Goal: Transaction & Acquisition: Purchase product/service

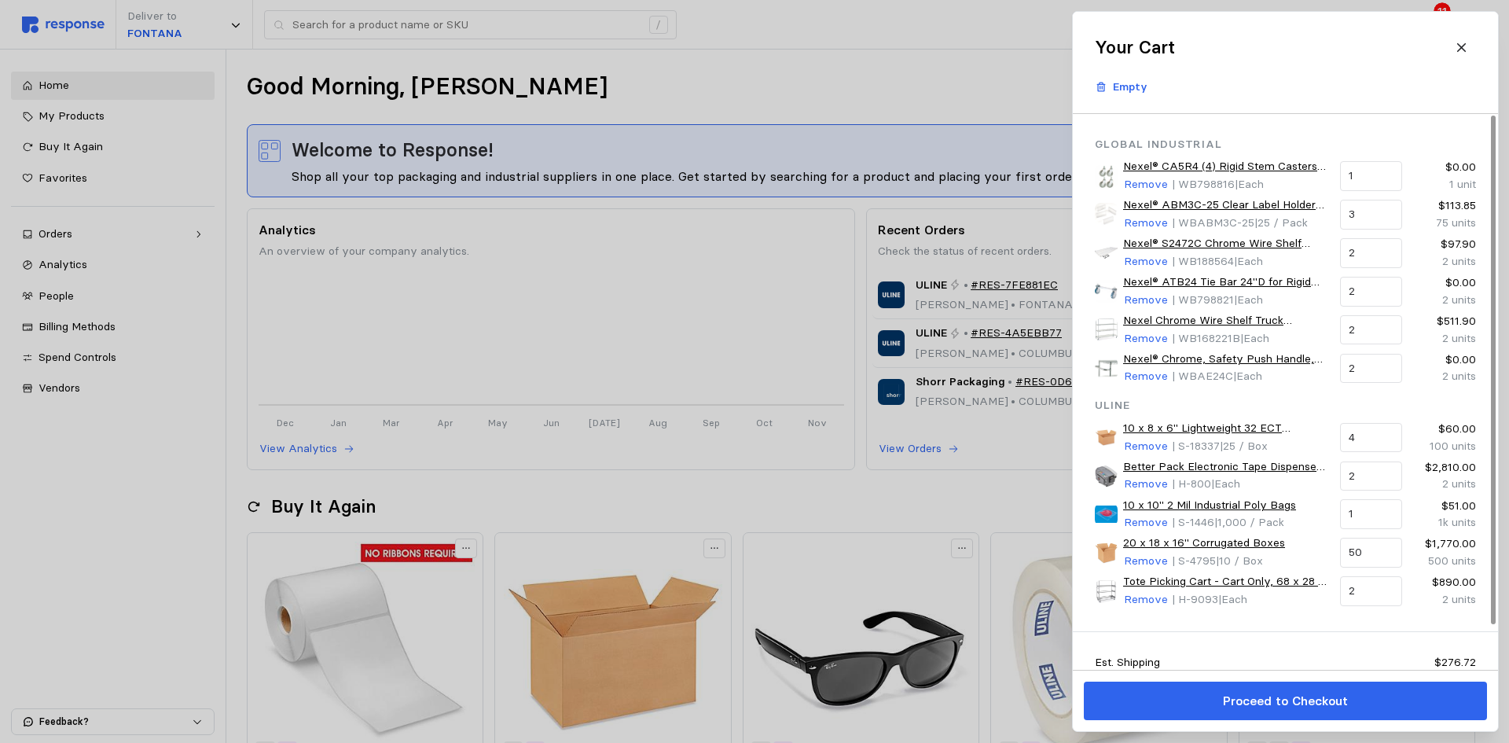
click at [1244, 649] on div "Est. Shipping $276.72 Total $6,581.37" at bounding box center [1285, 675] width 425 height 86
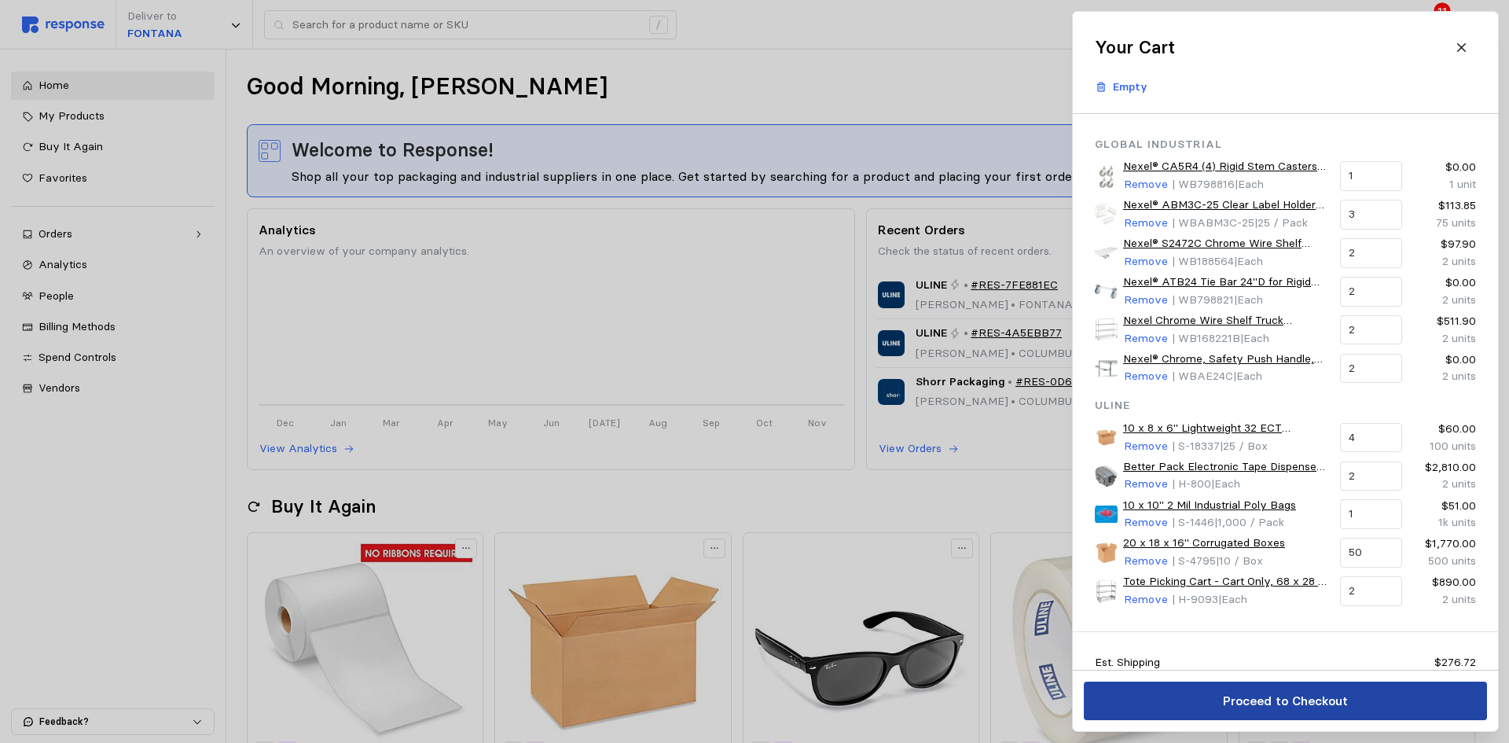
click at [1247, 706] on p "Proceed to Checkout" at bounding box center [1284, 701] width 125 height 20
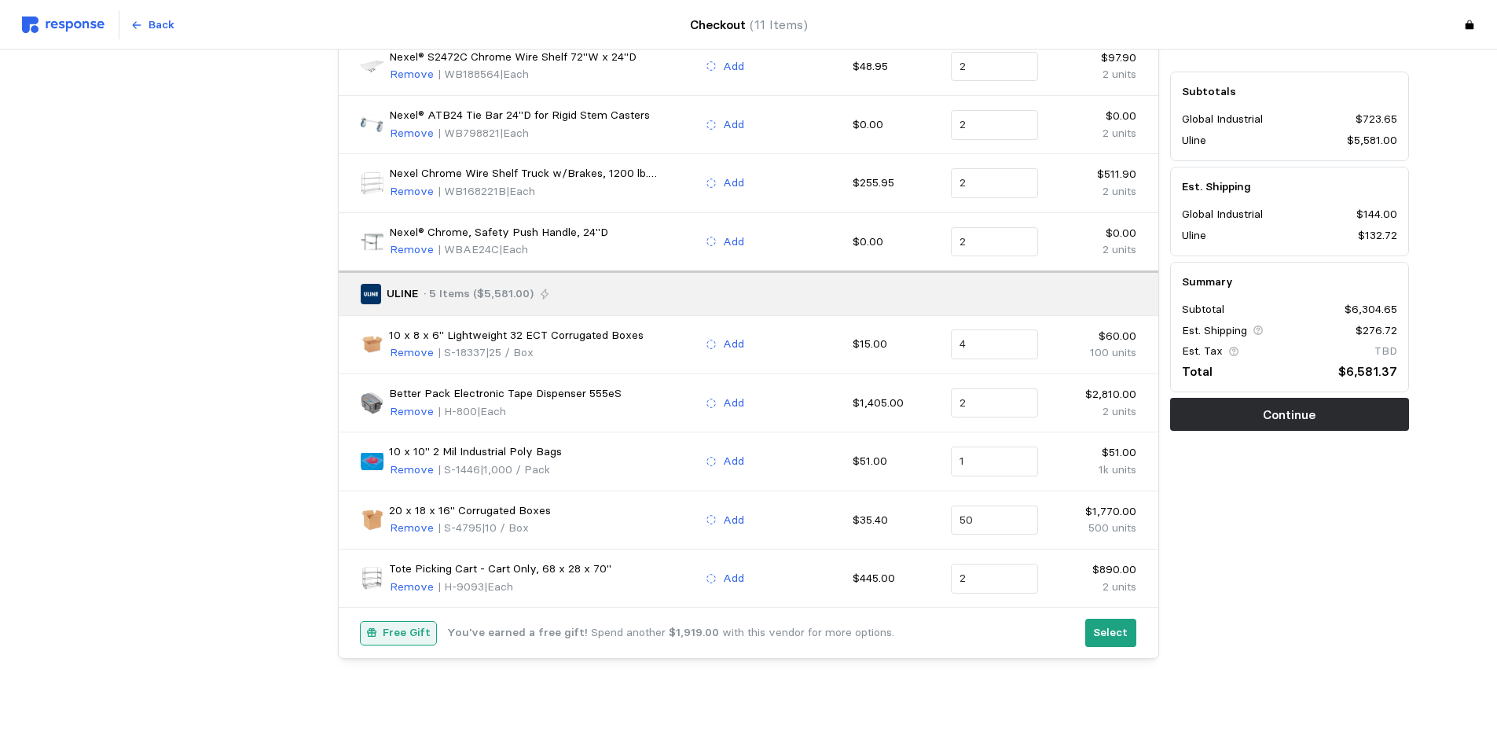
scroll to position [329, 0]
click at [409, 586] on p "Remove" at bounding box center [412, 583] width 44 height 17
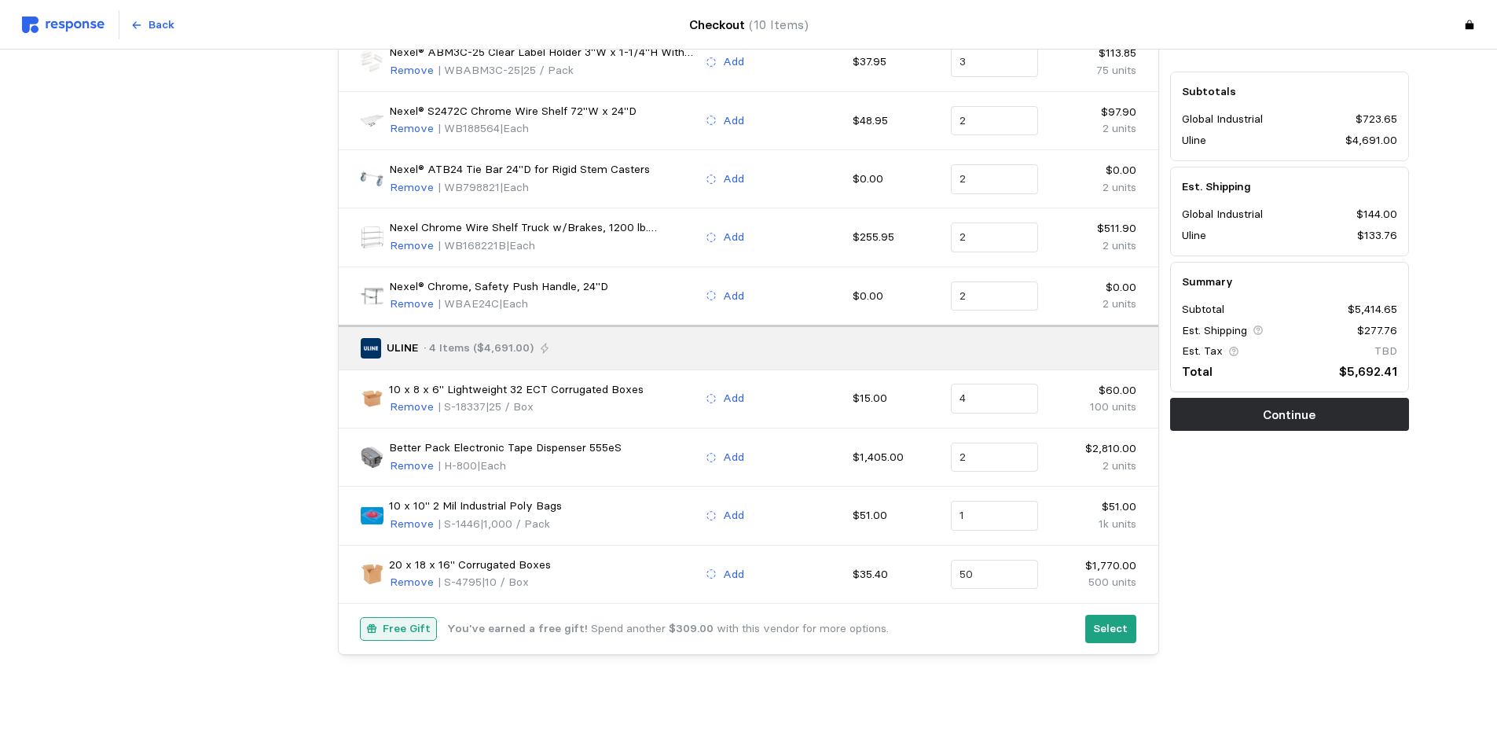
click at [409, 586] on p "Remove" at bounding box center [412, 582] width 44 height 17
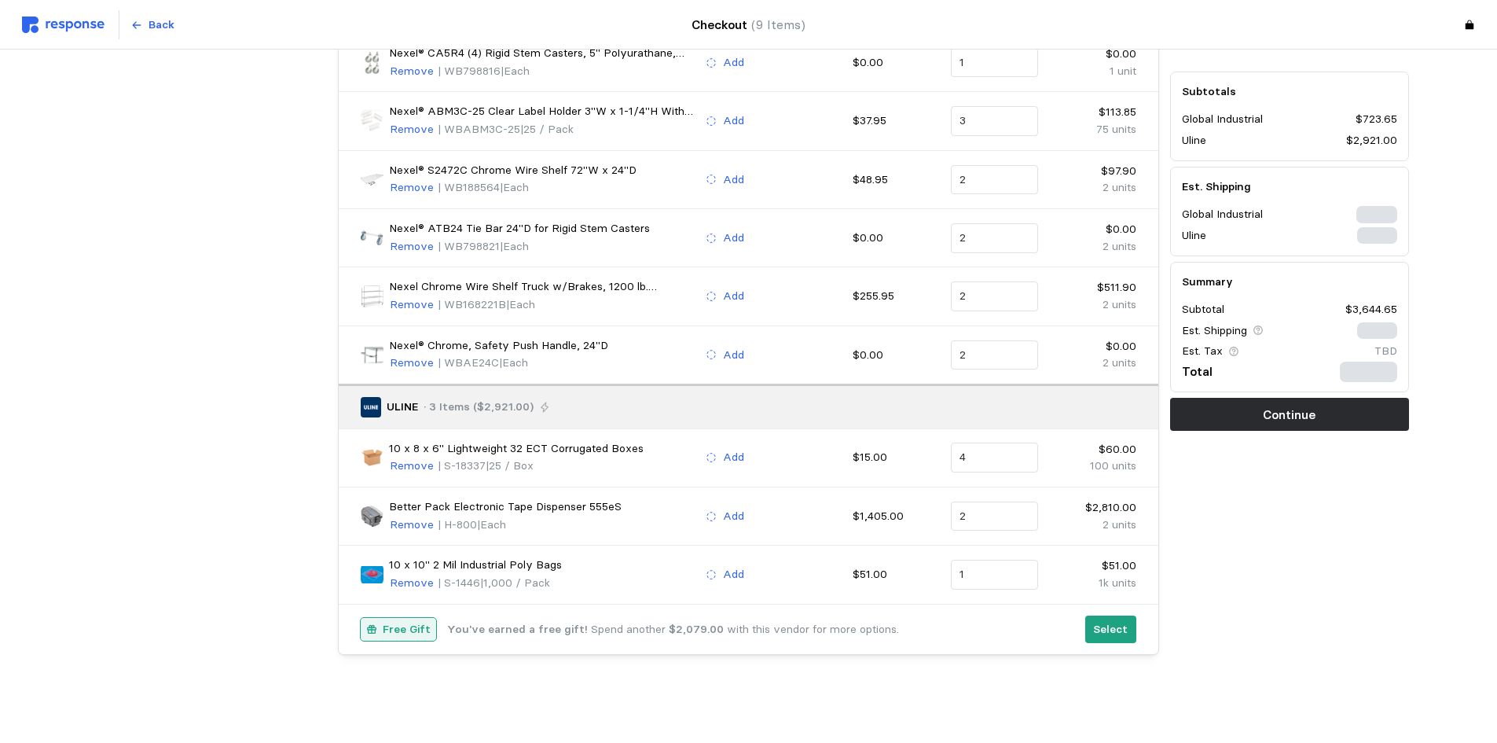
click at [409, 586] on p "Remove" at bounding box center [412, 583] width 44 height 17
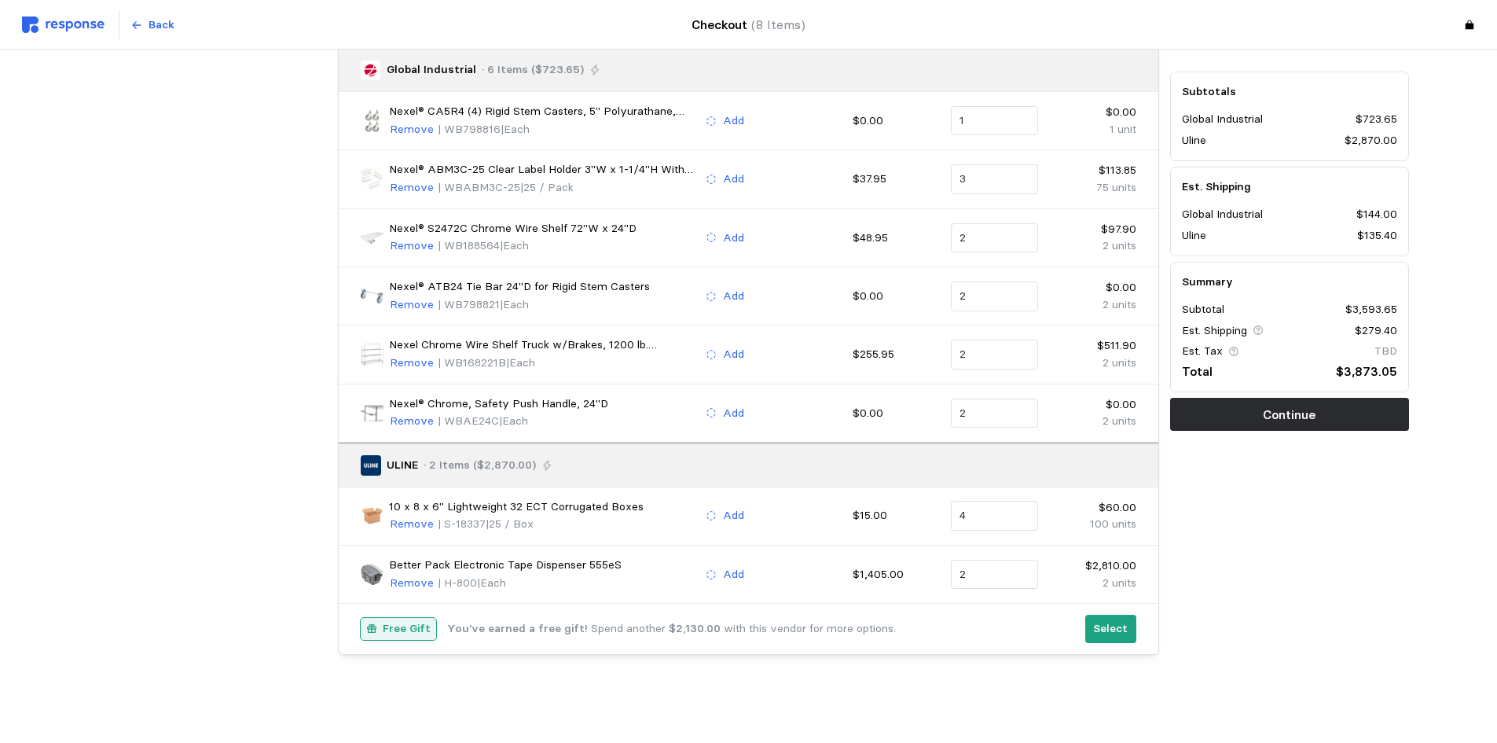
click at [409, 586] on p "Remove" at bounding box center [412, 583] width 44 height 17
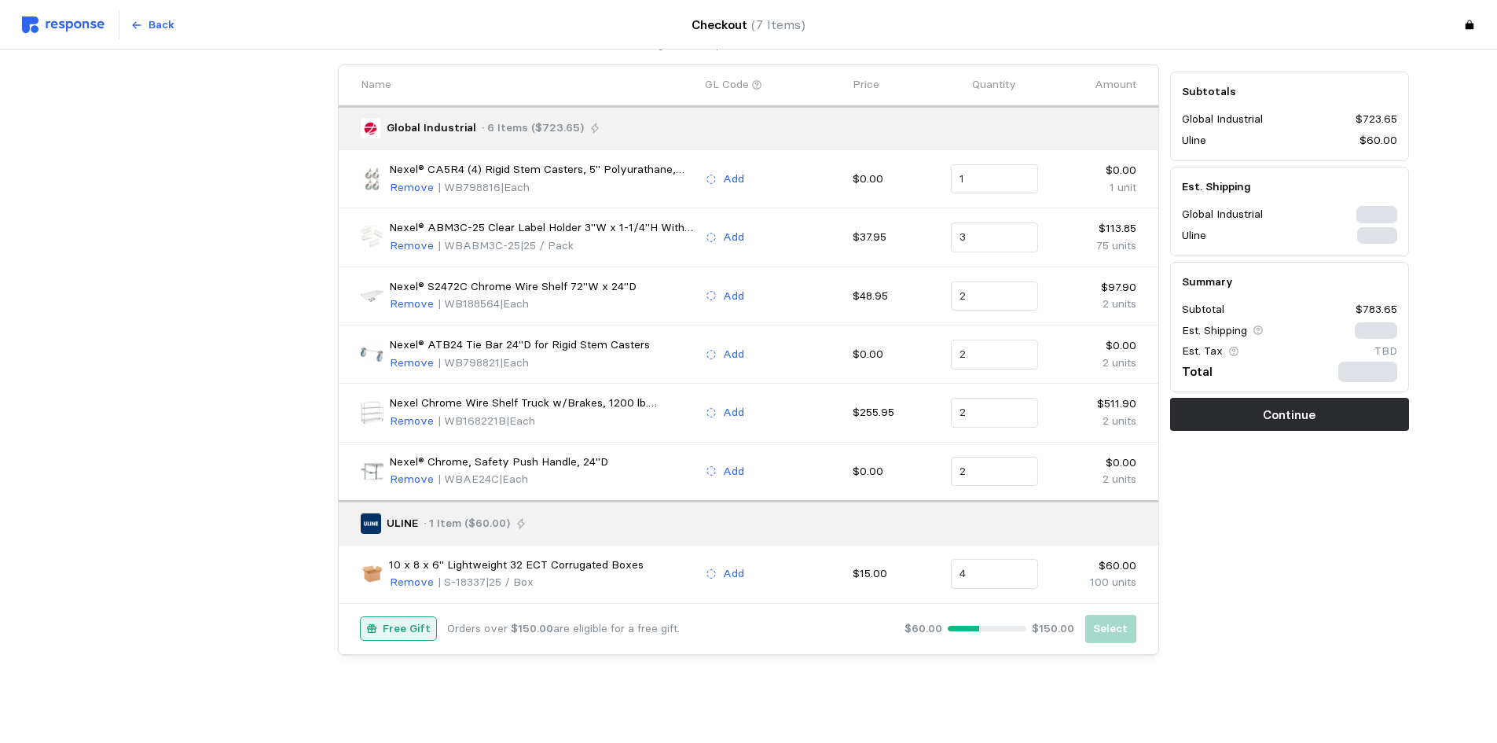
scroll to position [96, 0]
click at [409, 586] on p "Remove" at bounding box center [412, 582] width 44 height 17
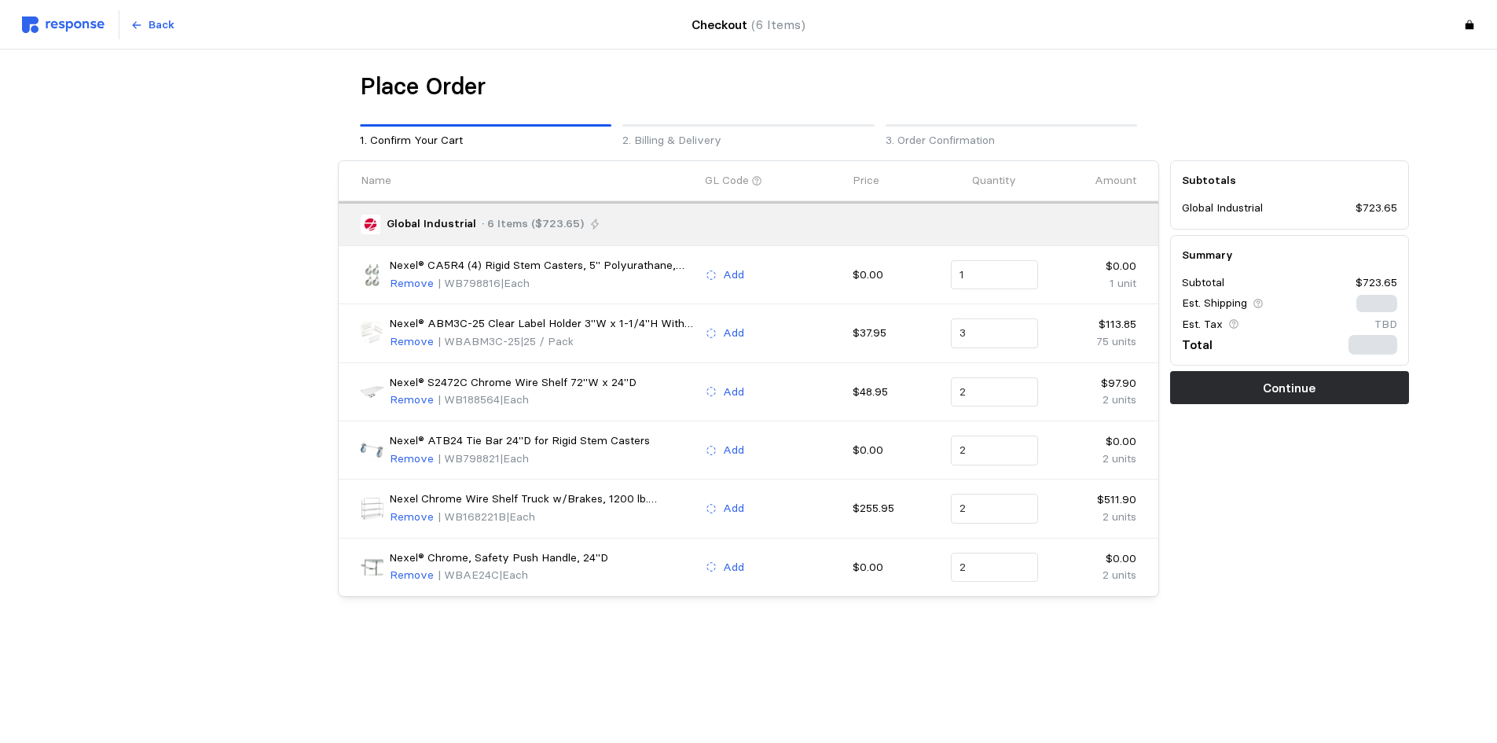
scroll to position [0, 0]
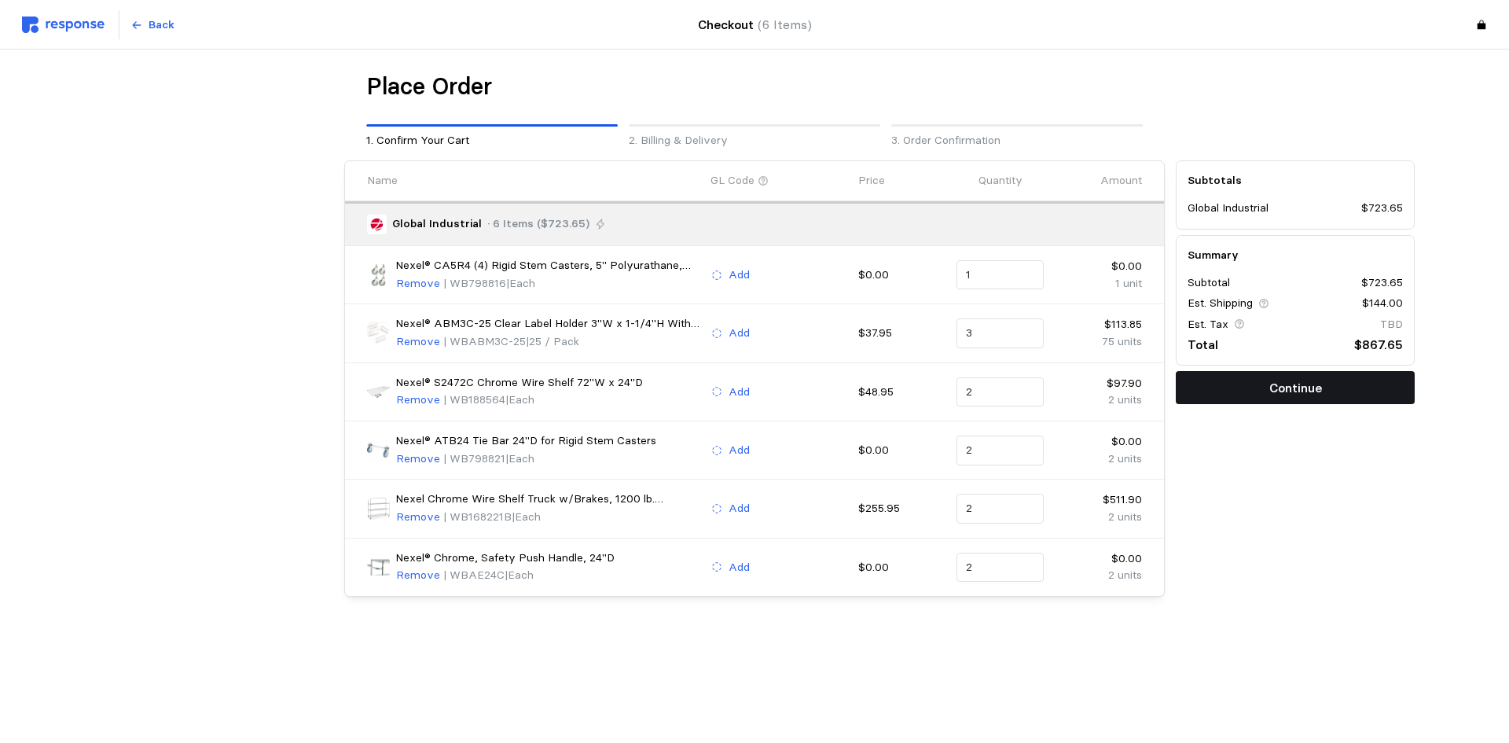
click at [1288, 383] on p "Continue" at bounding box center [1295, 388] width 53 height 20
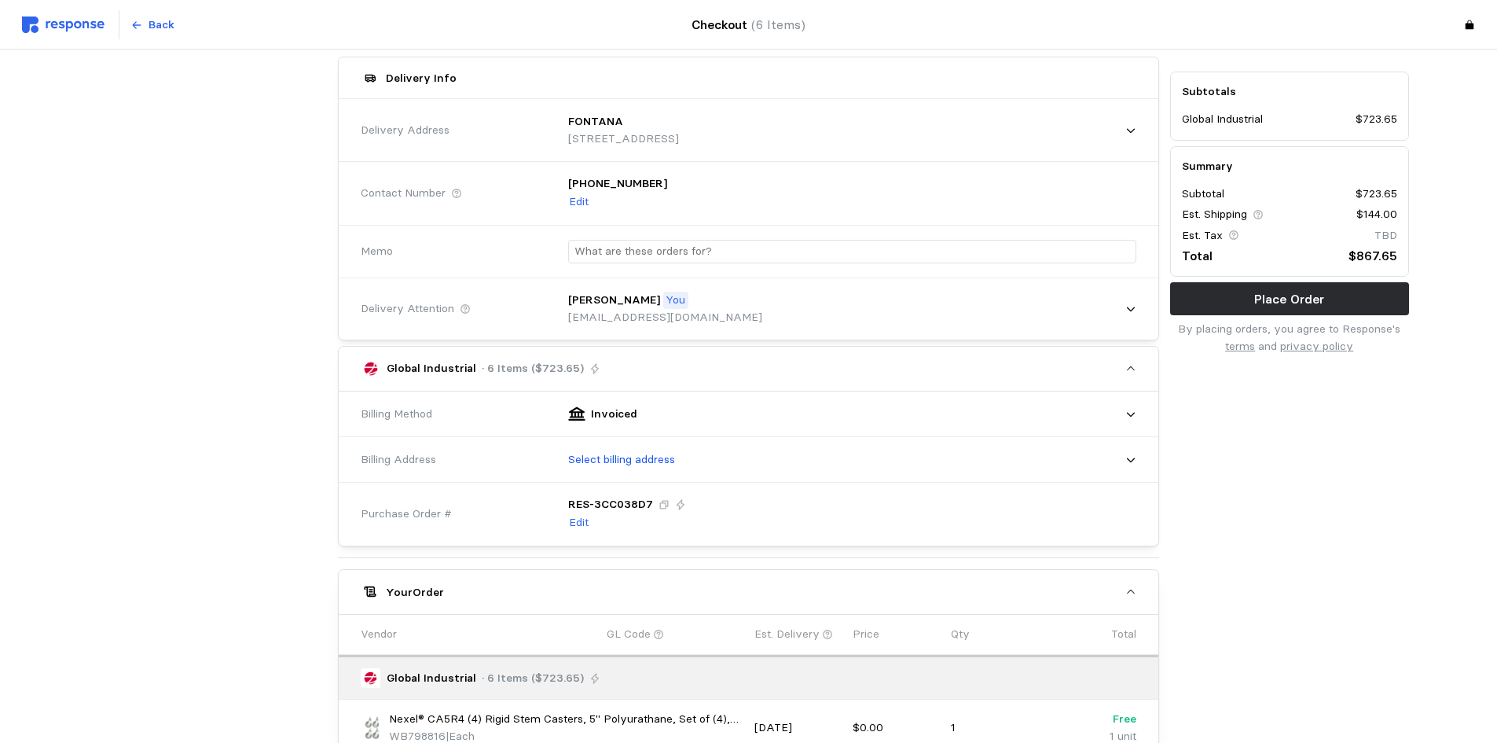
scroll to position [157, 0]
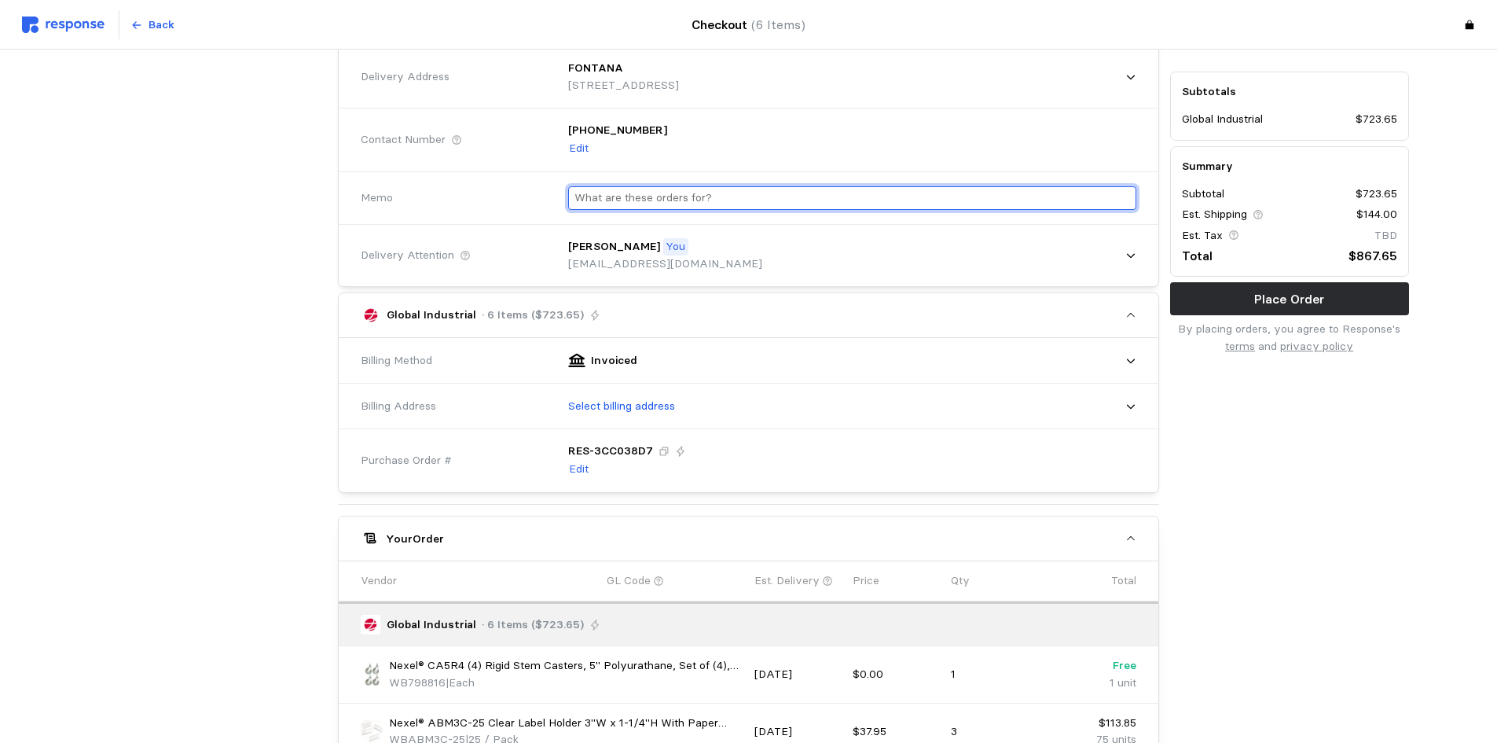
click at [615, 193] on input "text" at bounding box center [853, 198] width 556 height 23
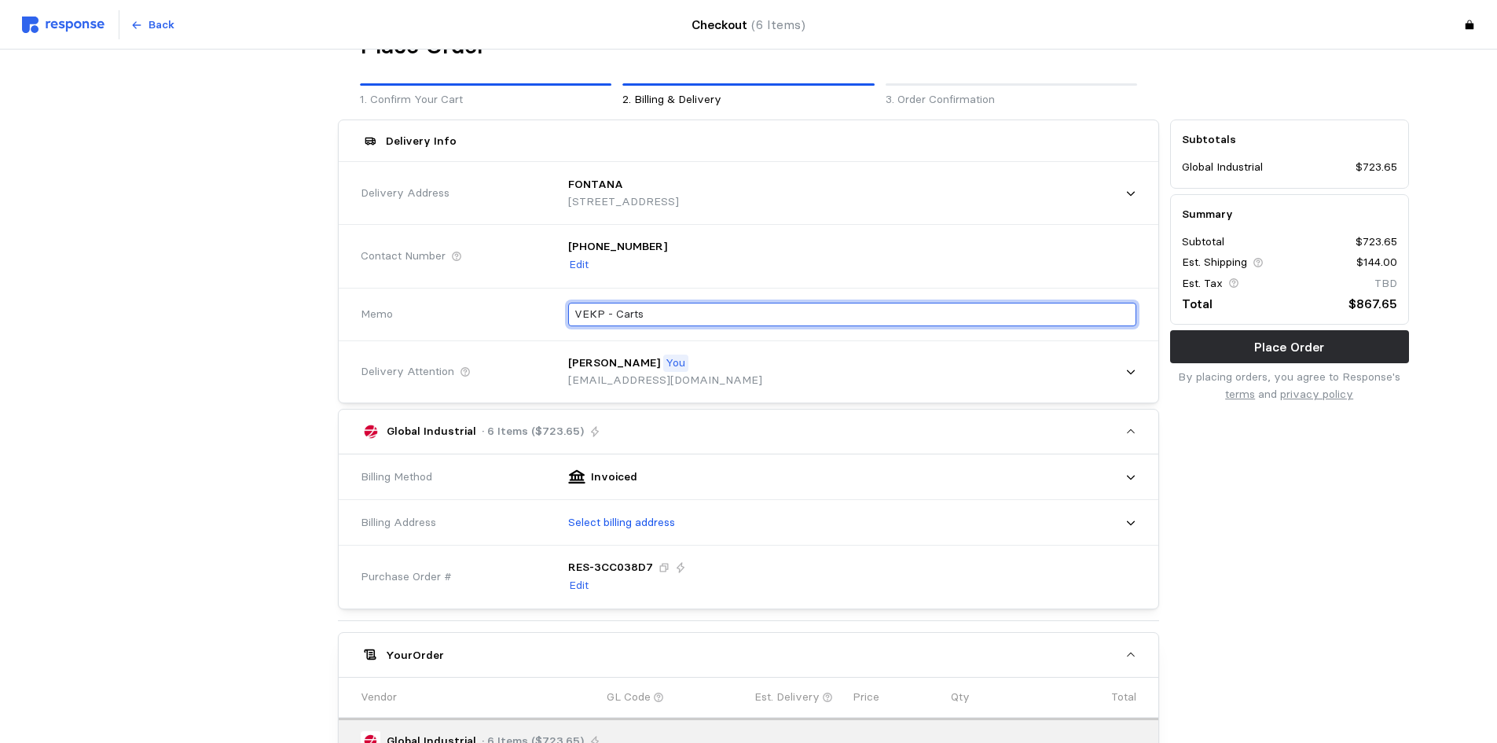
scroll to position [0, 0]
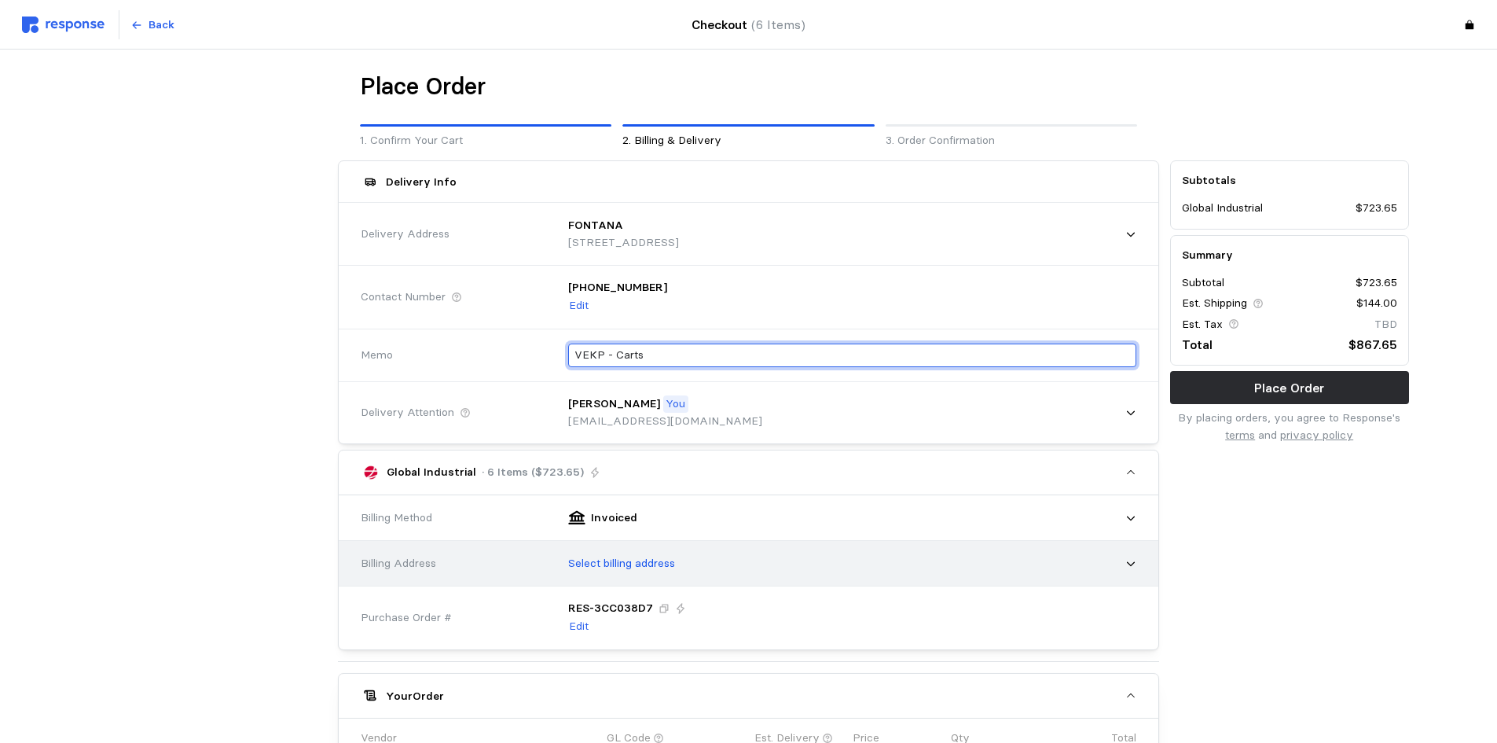
type input "VEKP - Carts"
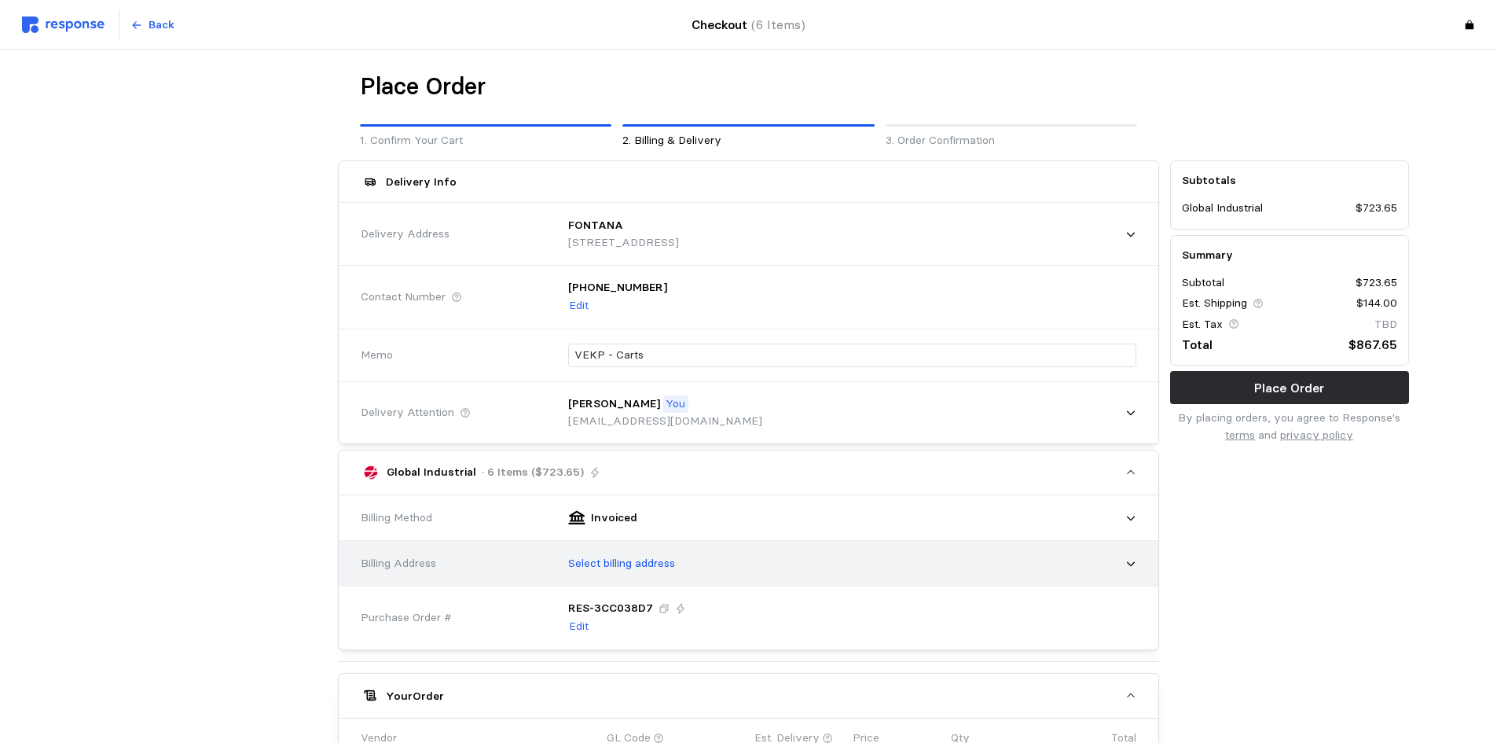
click at [610, 563] on p "Select billing address" at bounding box center [621, 563] width 107 height 17
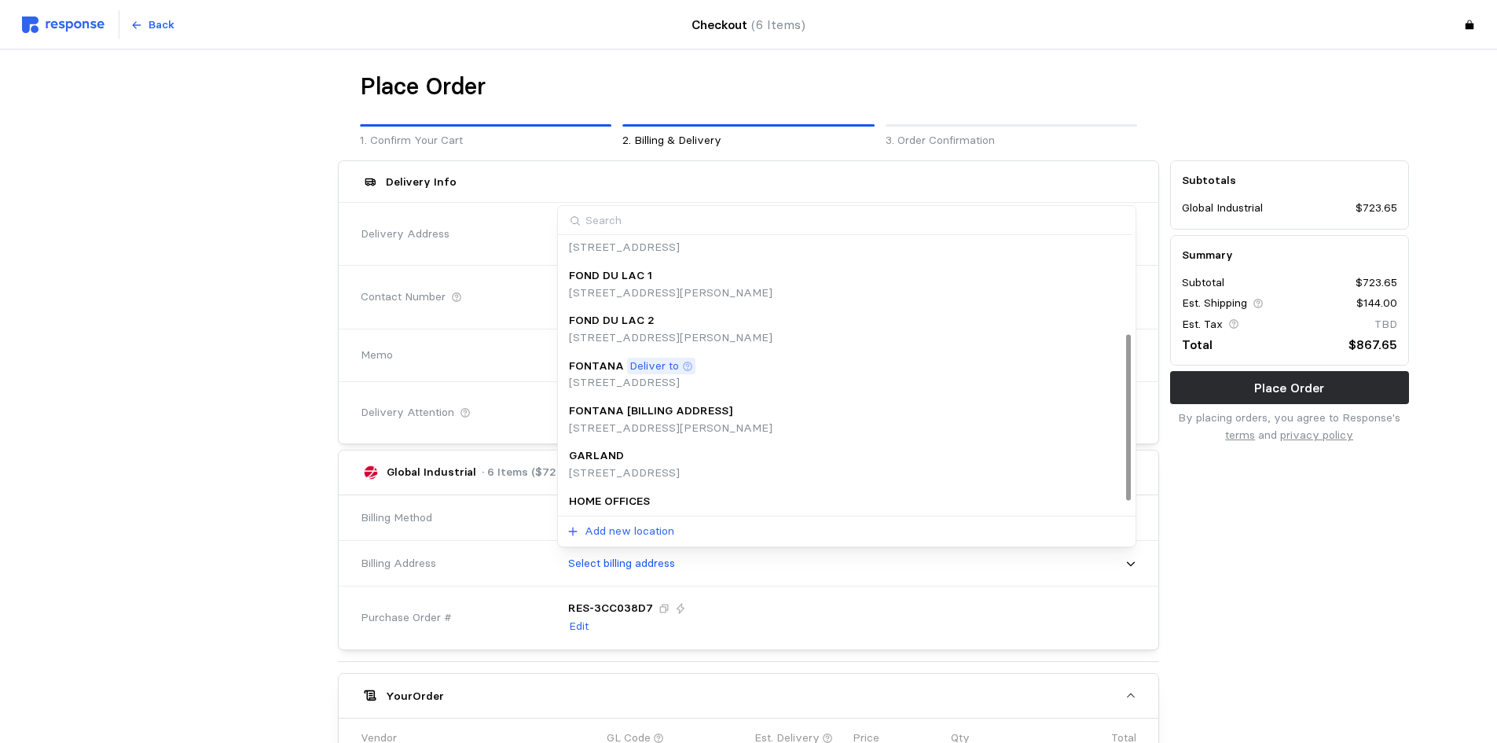
scroll to position [157, 0]
click at [649, 378] on p "[STREET_ADDRESS]" at bounding box center [632, 381] width 127 height 17
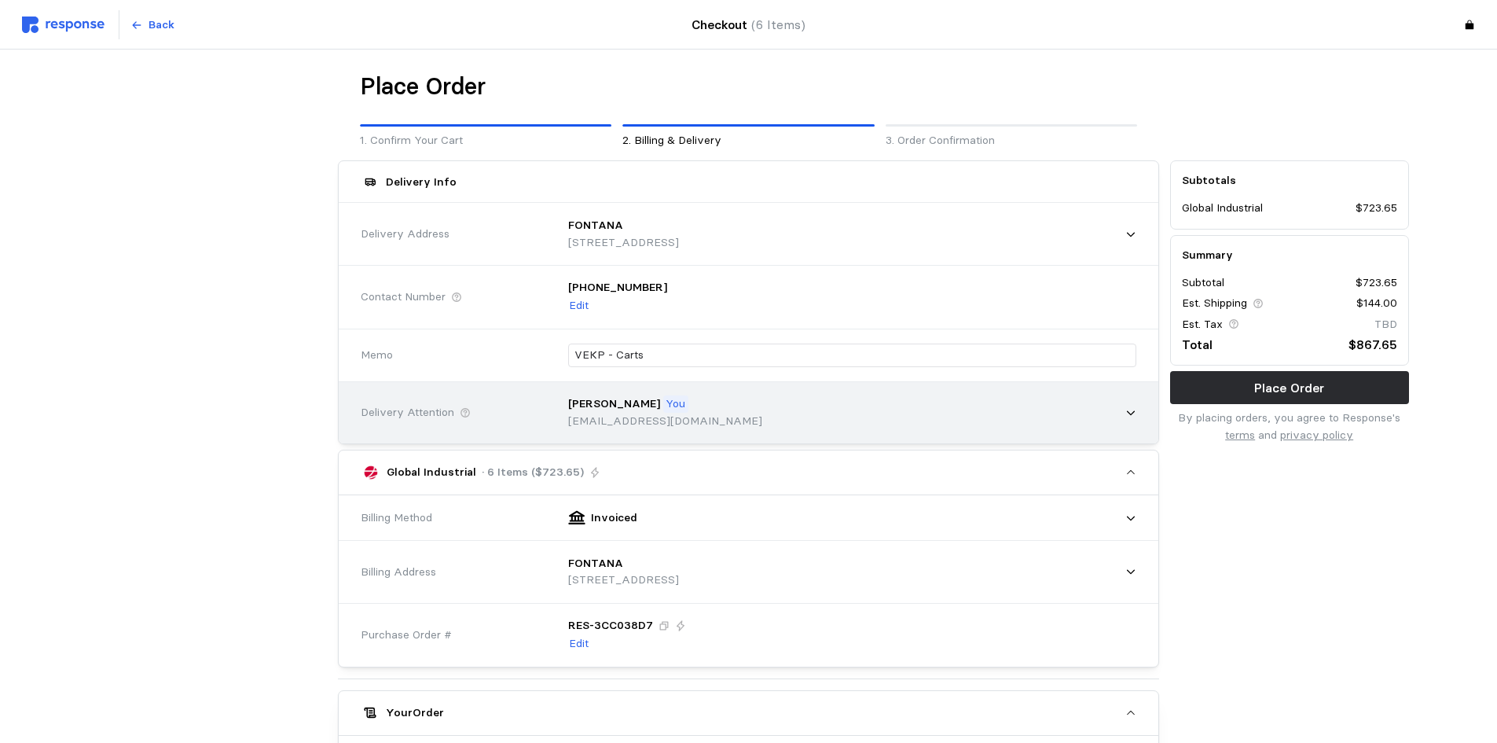
click at [638, 423] on p "[EMAIL_ADDRESS][DOMAIN_NAME]" at bounding box center [665, 421] width 194 height 17
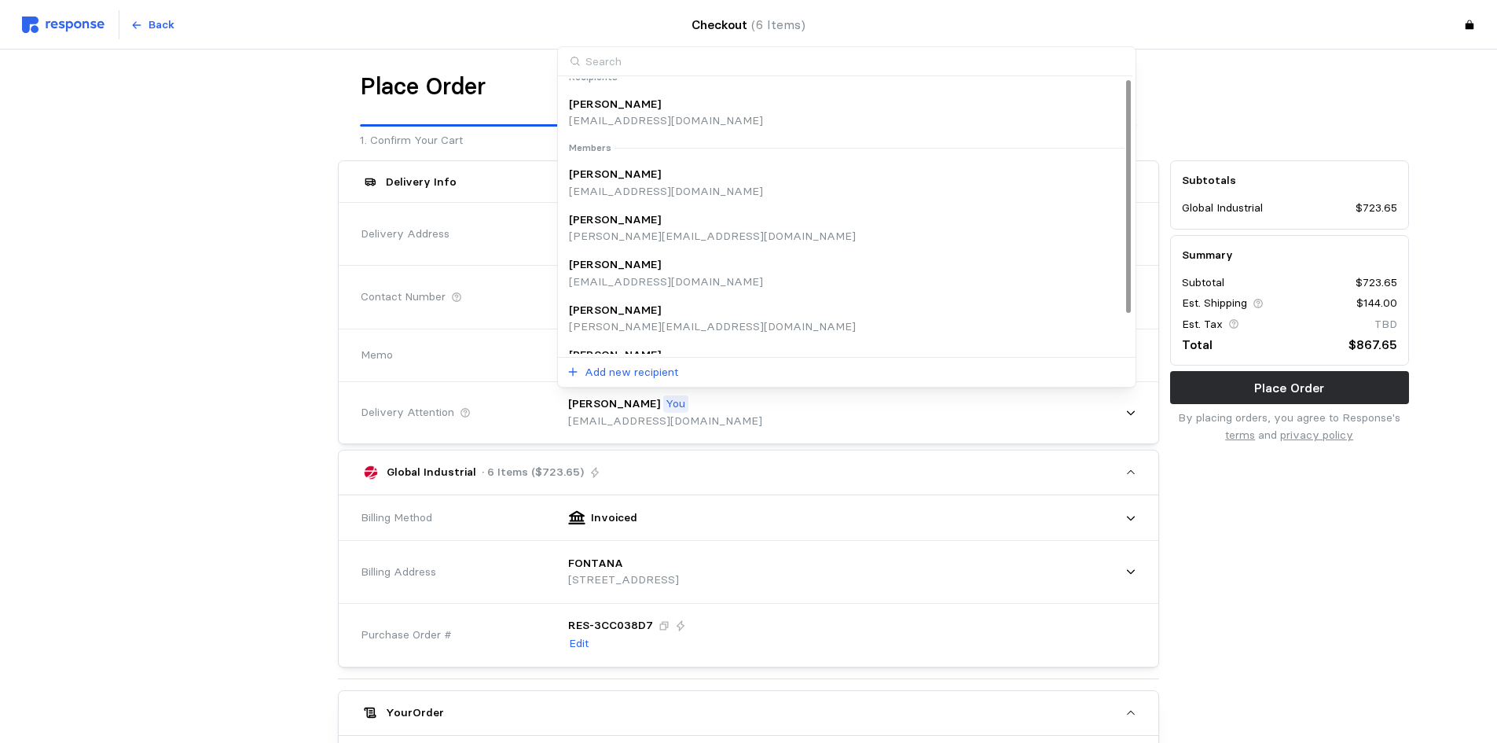
scroll to position [0, 0]
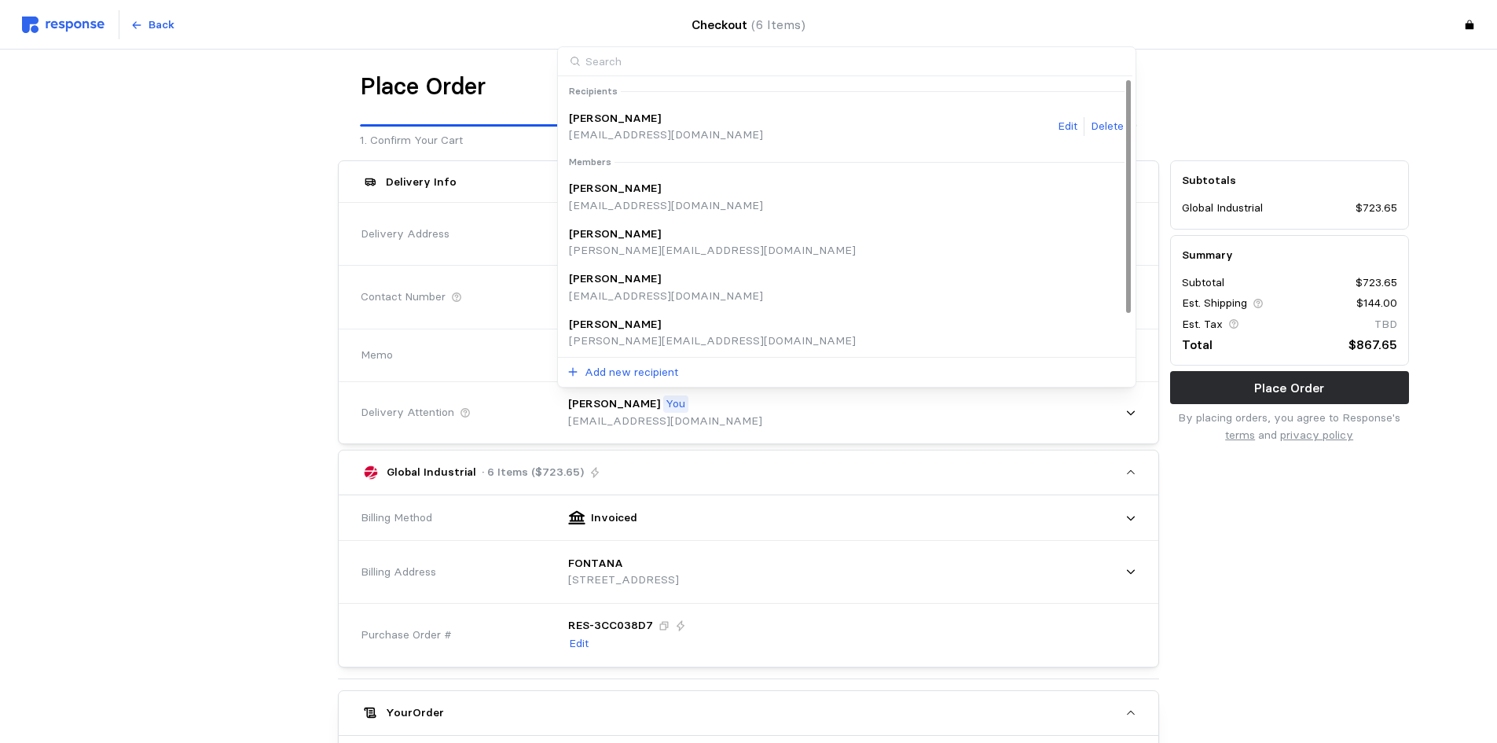
click at [648, 130] on p "[EMAIL_ADDRESS][DOMAIN_NAME]" at bounding box center [666, 135] width 194 height 17
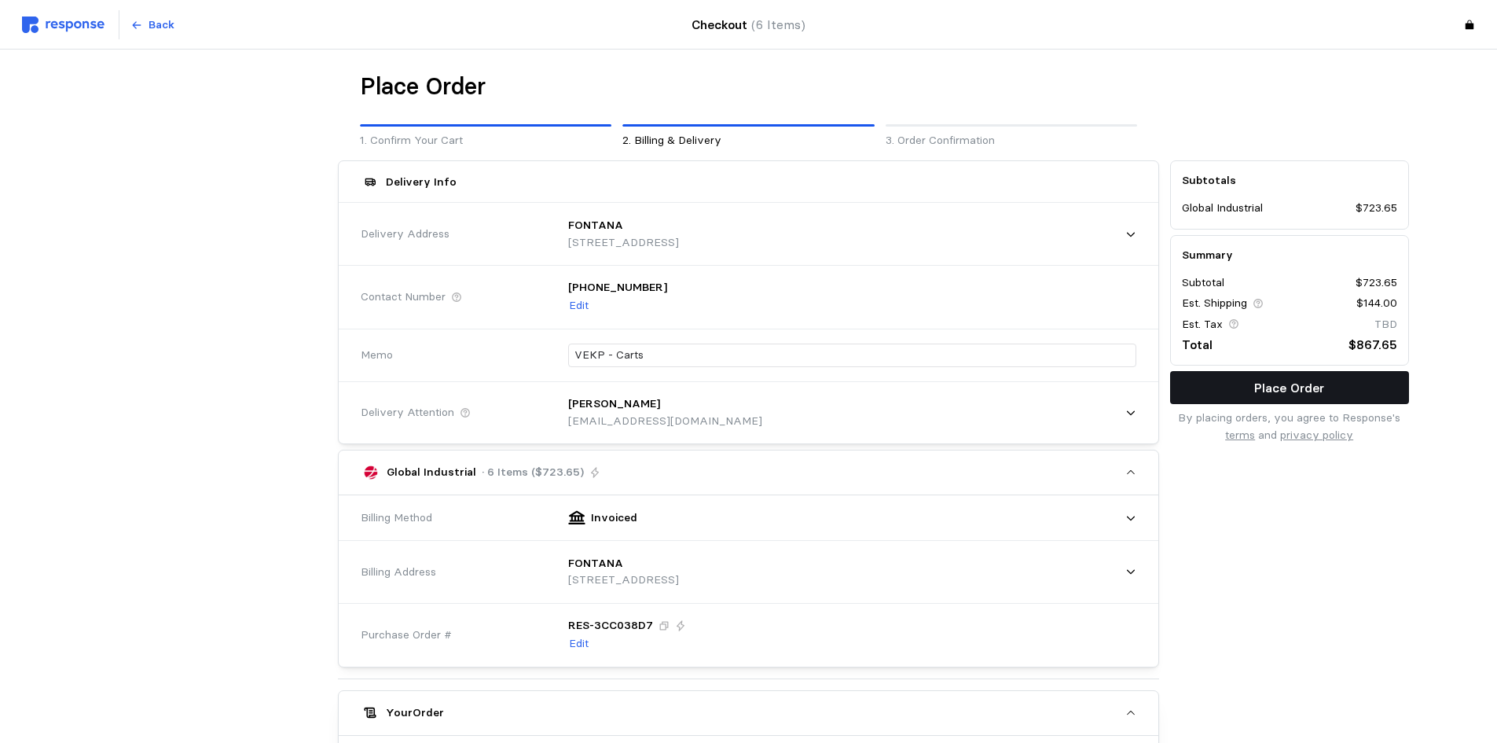
click at [1287, 379] on p "Place Order" at bounding box center [1289, 388] width 70 height 20
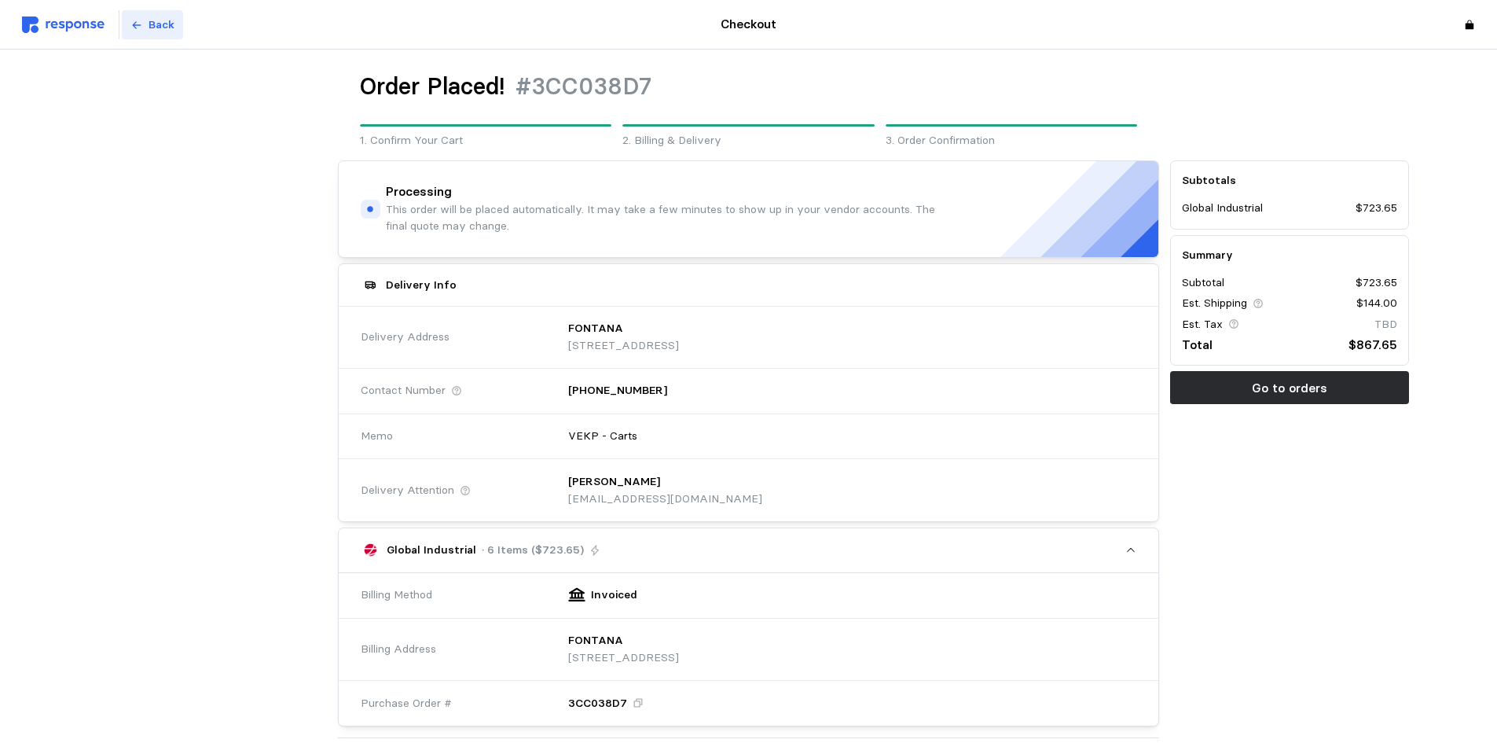
click at [149, 28] on p "Back" at bounding box center [162, 25] width 26 height 17
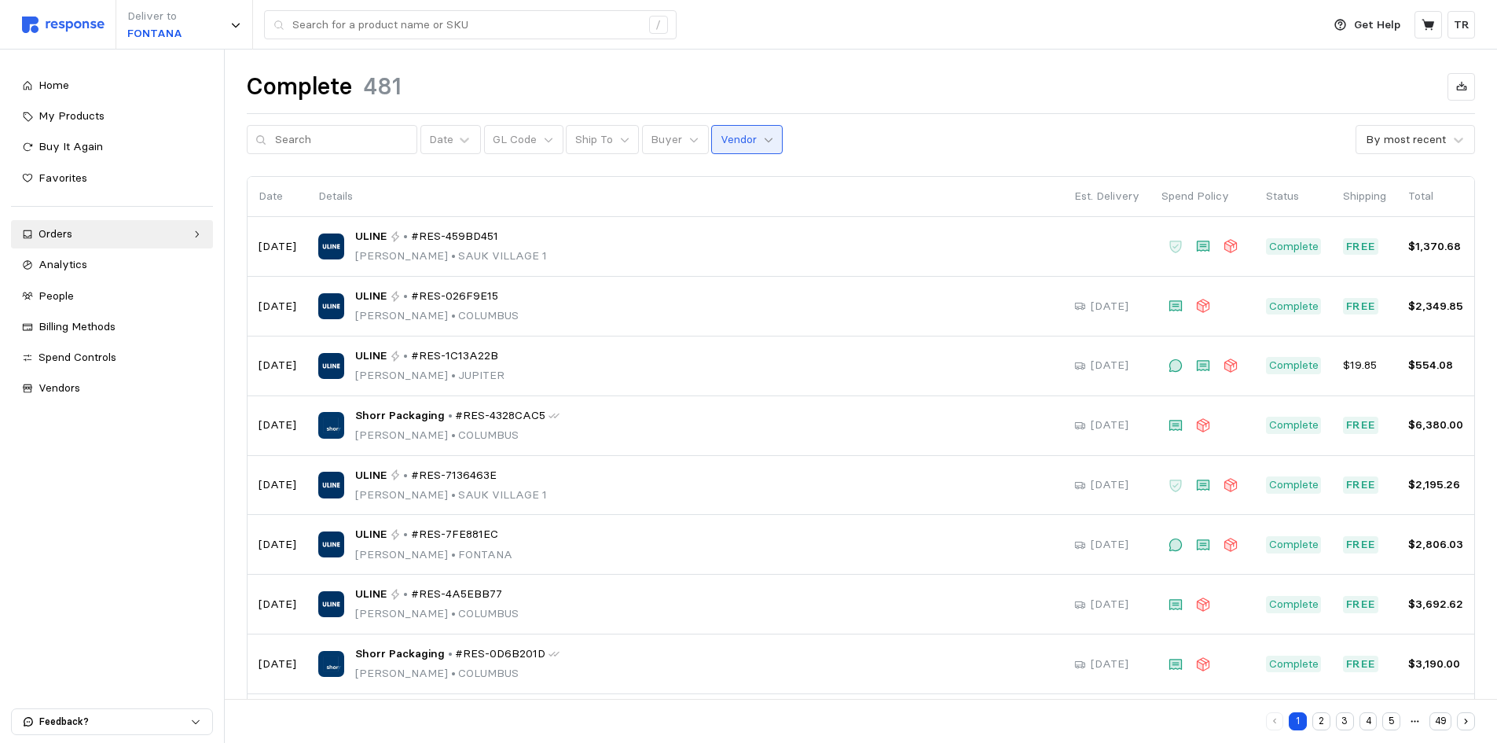
click at [763, 142] on icon at bounding box center [768, 139] width 11 height 11
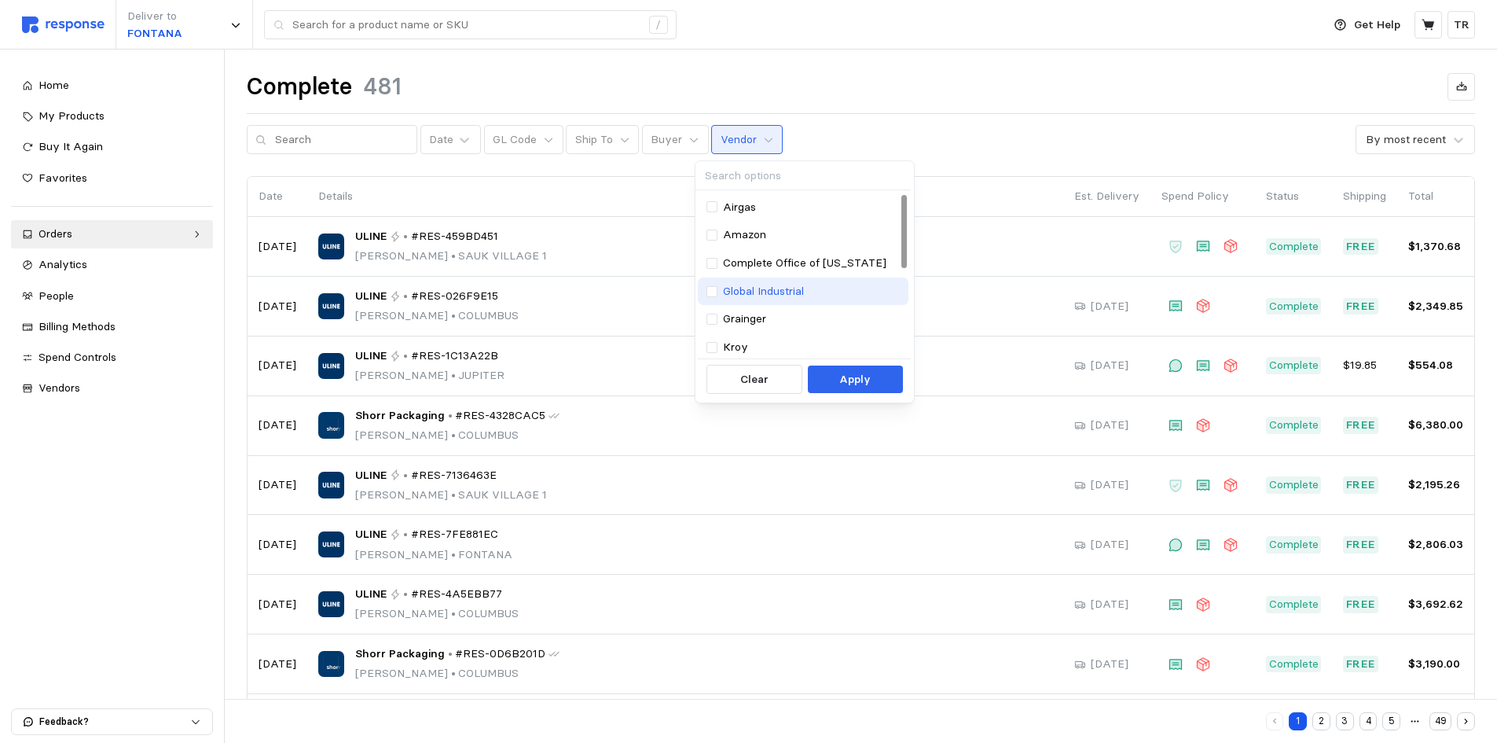
click at [771, 288] on p "Global Industrial" at bounding box center [763, 291] width 81 height 17
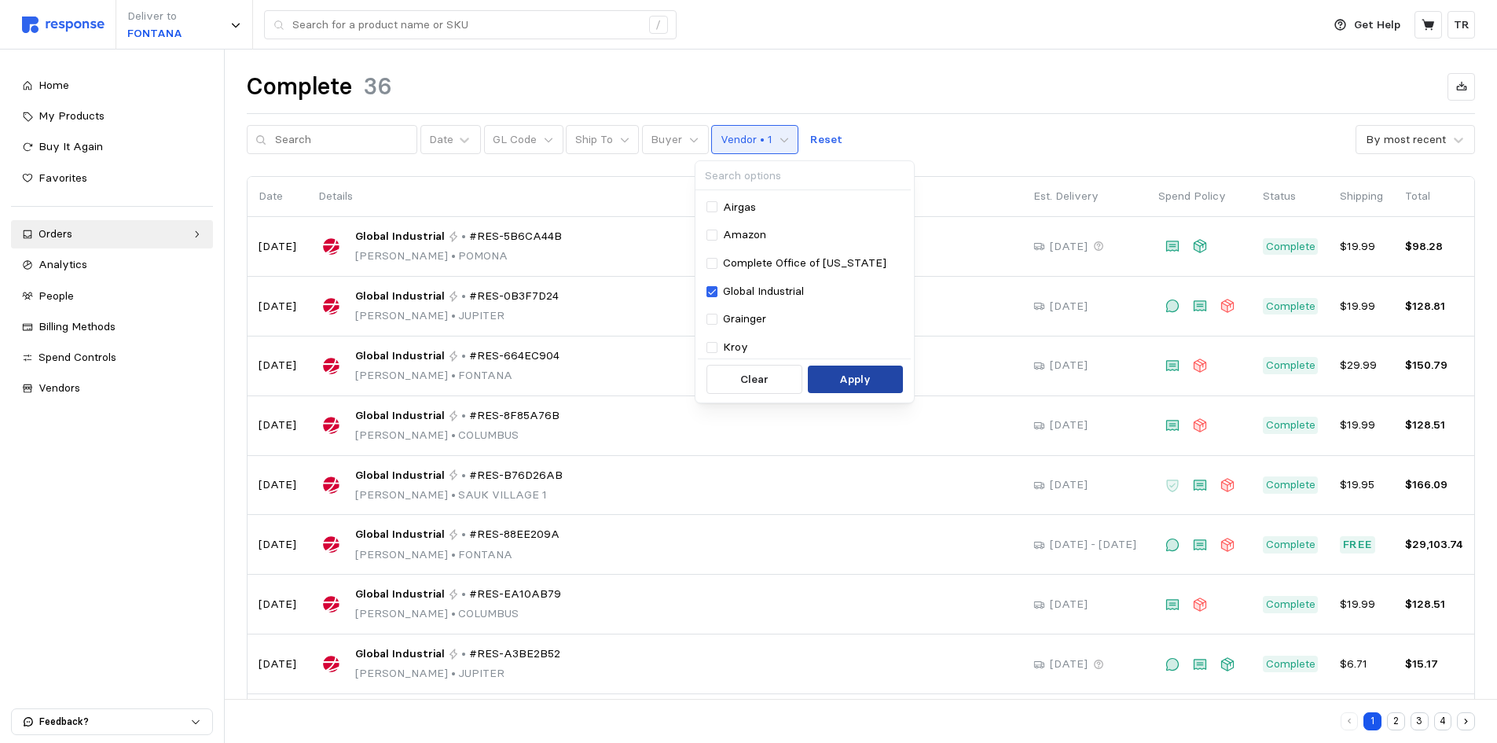
click at [865, 377] on p "Apply" at bounding box center [854, 379] width 31 height 17
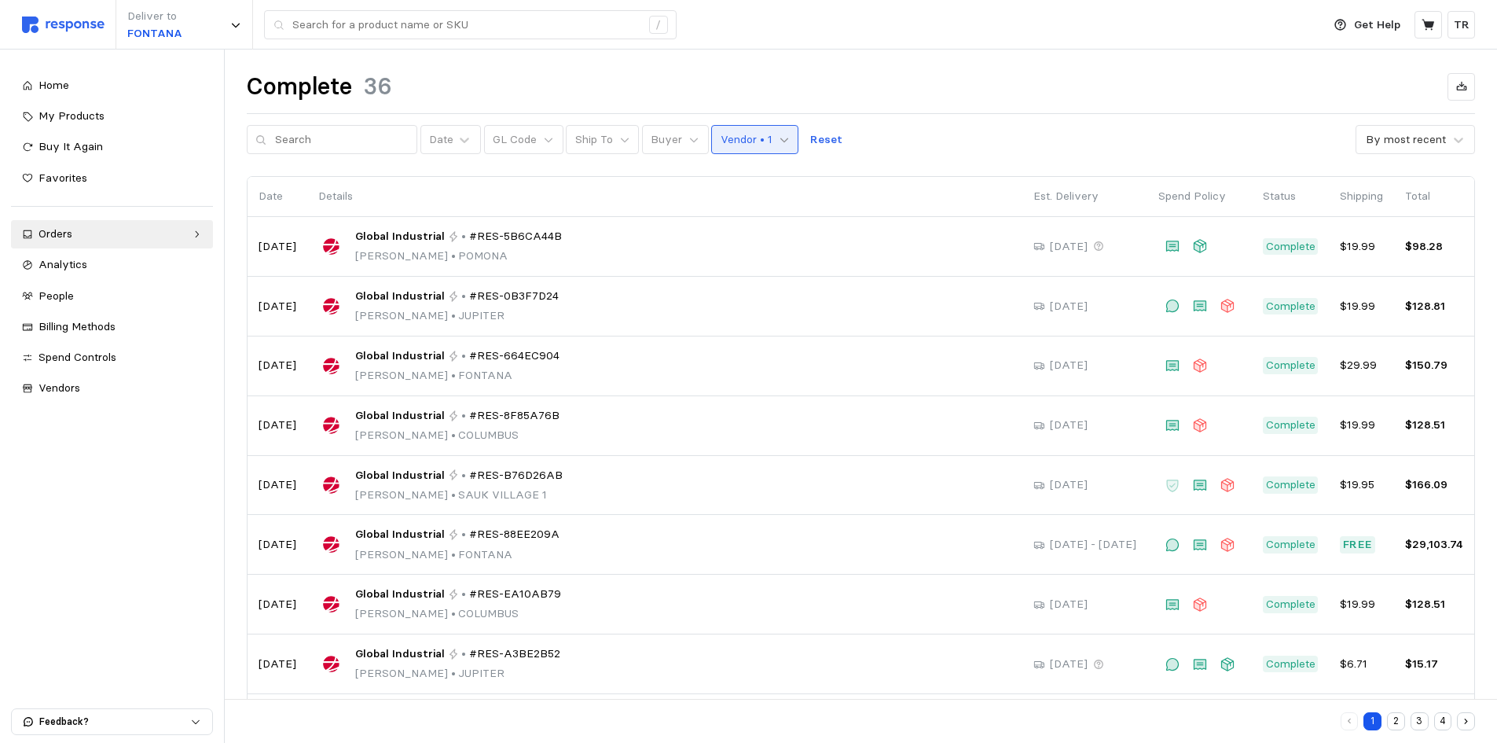
click at [779, 144] on icon at bounding box center [784, 139] width 11 height 11
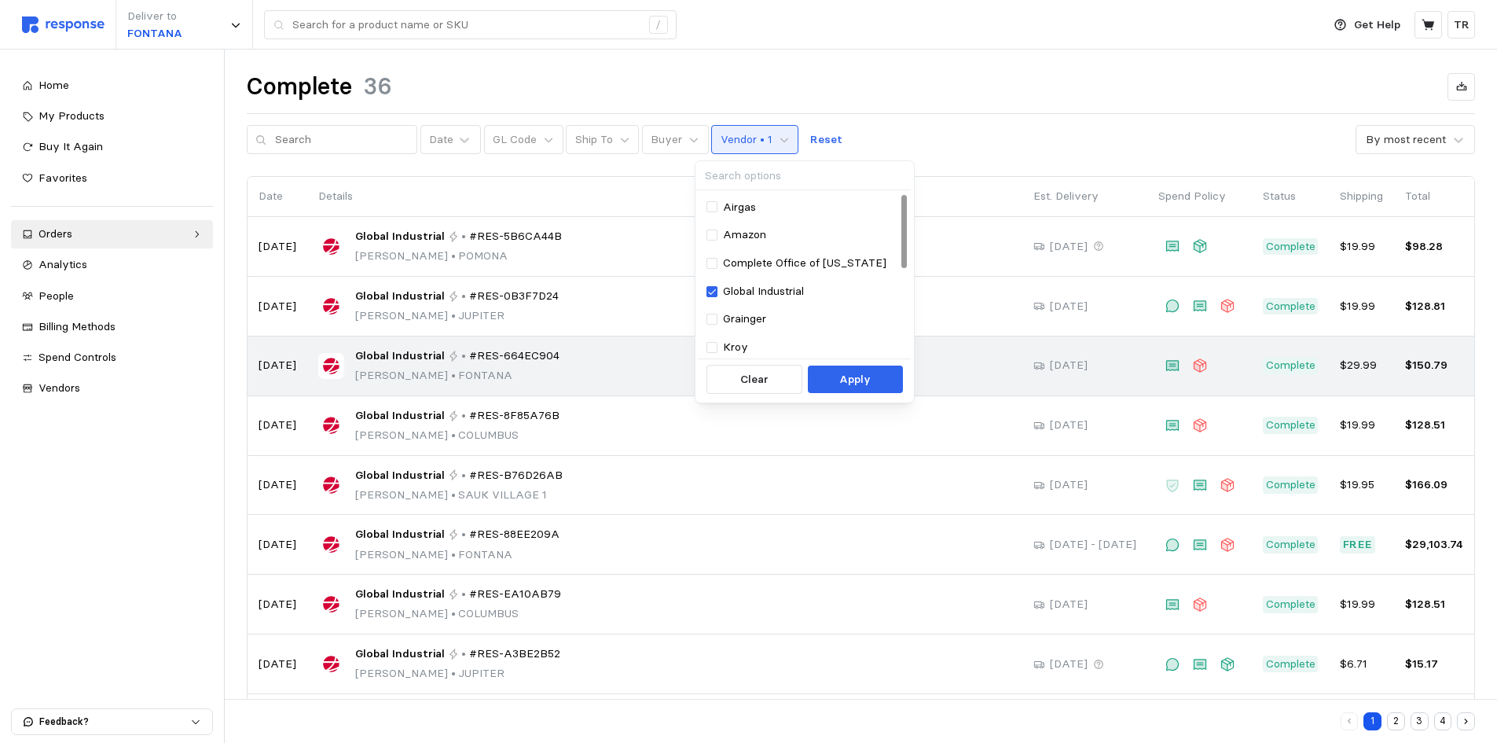
click at [764, 385] on p "Clear" at bounding box center [754, 379] width 28 height 17
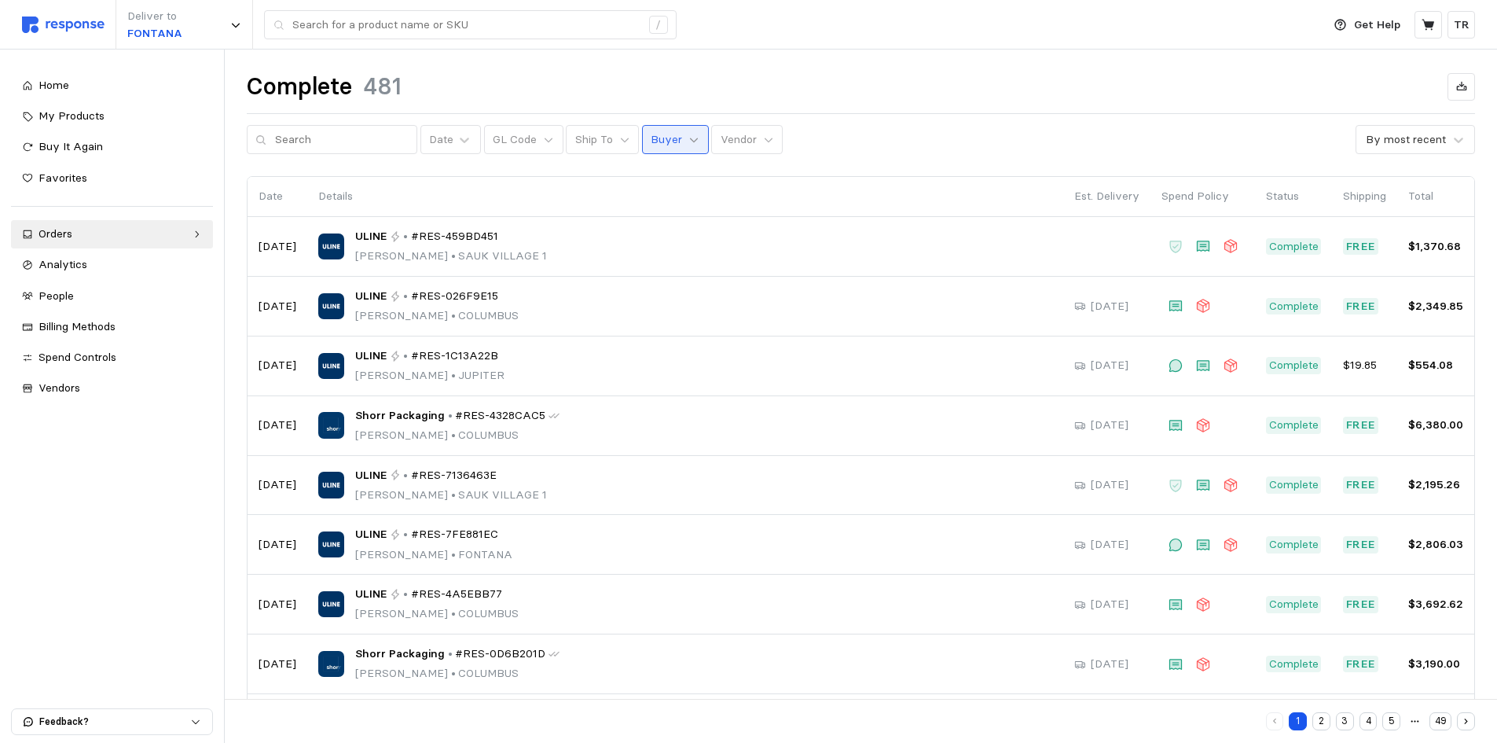
click at [690, 141] on icon at bounding box center [694, 140] width 8 height 5
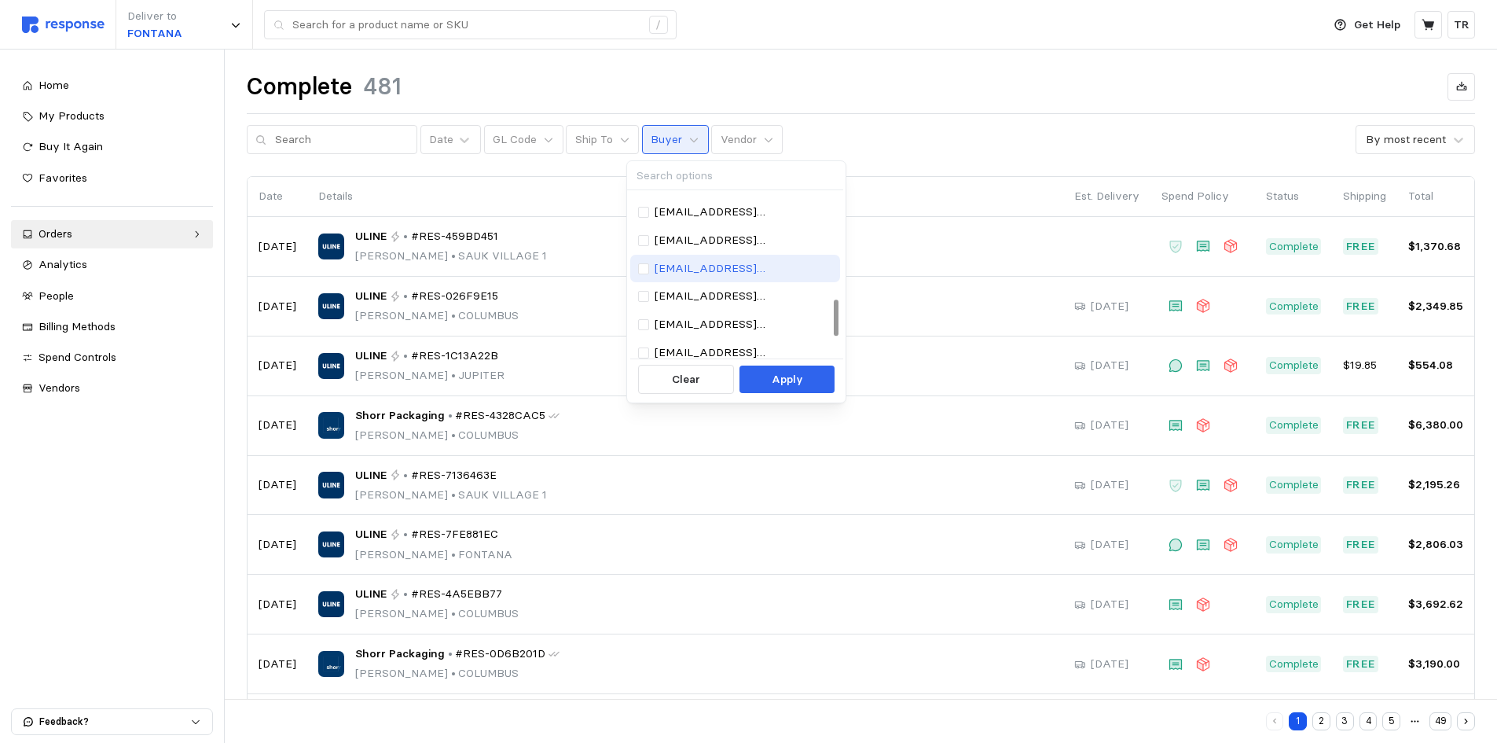
scroll to position [393, 0]
click at [698, 230] on p "[EMAIL_ADDRESS][DOMAIN_NAME]" at bounding box center [744, 234] width 178 height 17
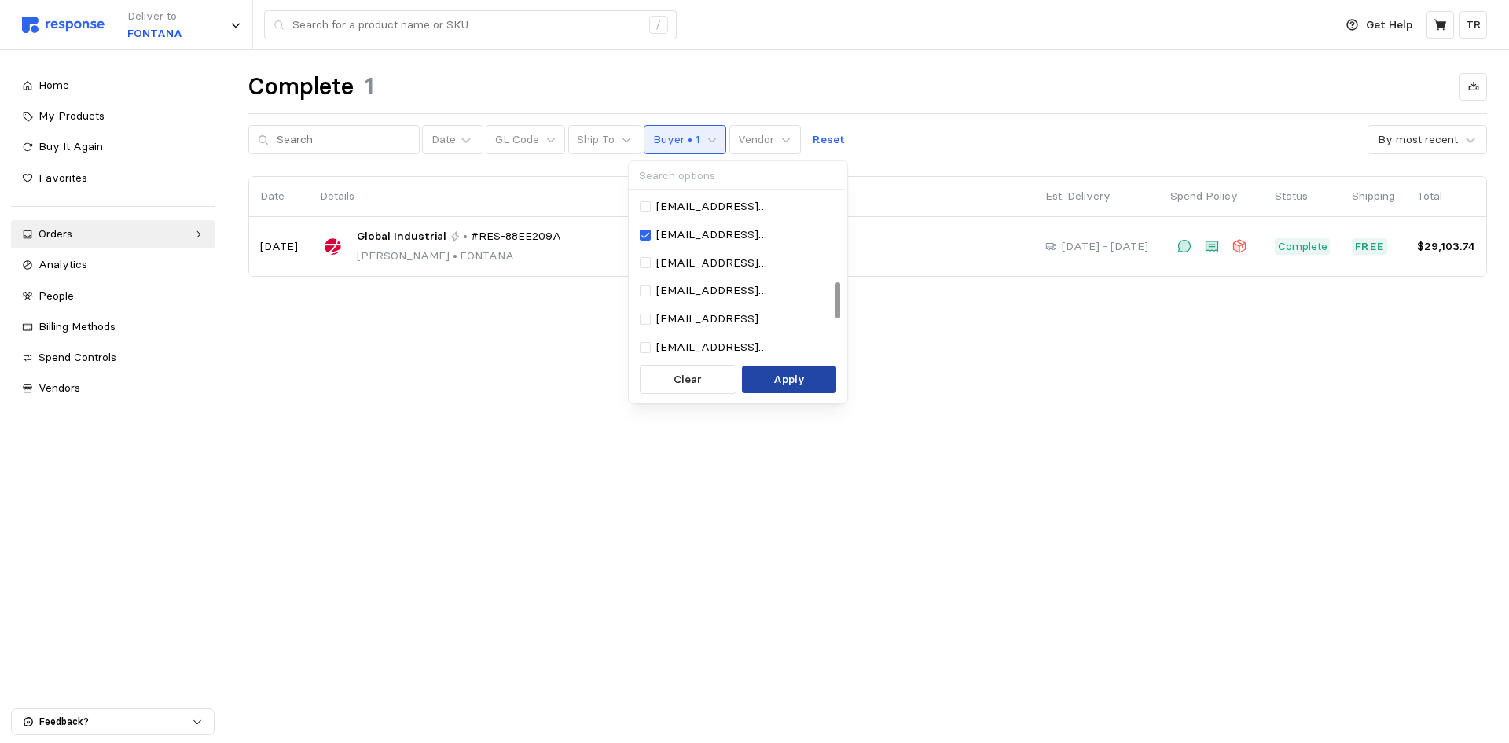
click at [781, 372] on p "Apply" at bounding box center [788, 379] width 31 height 17
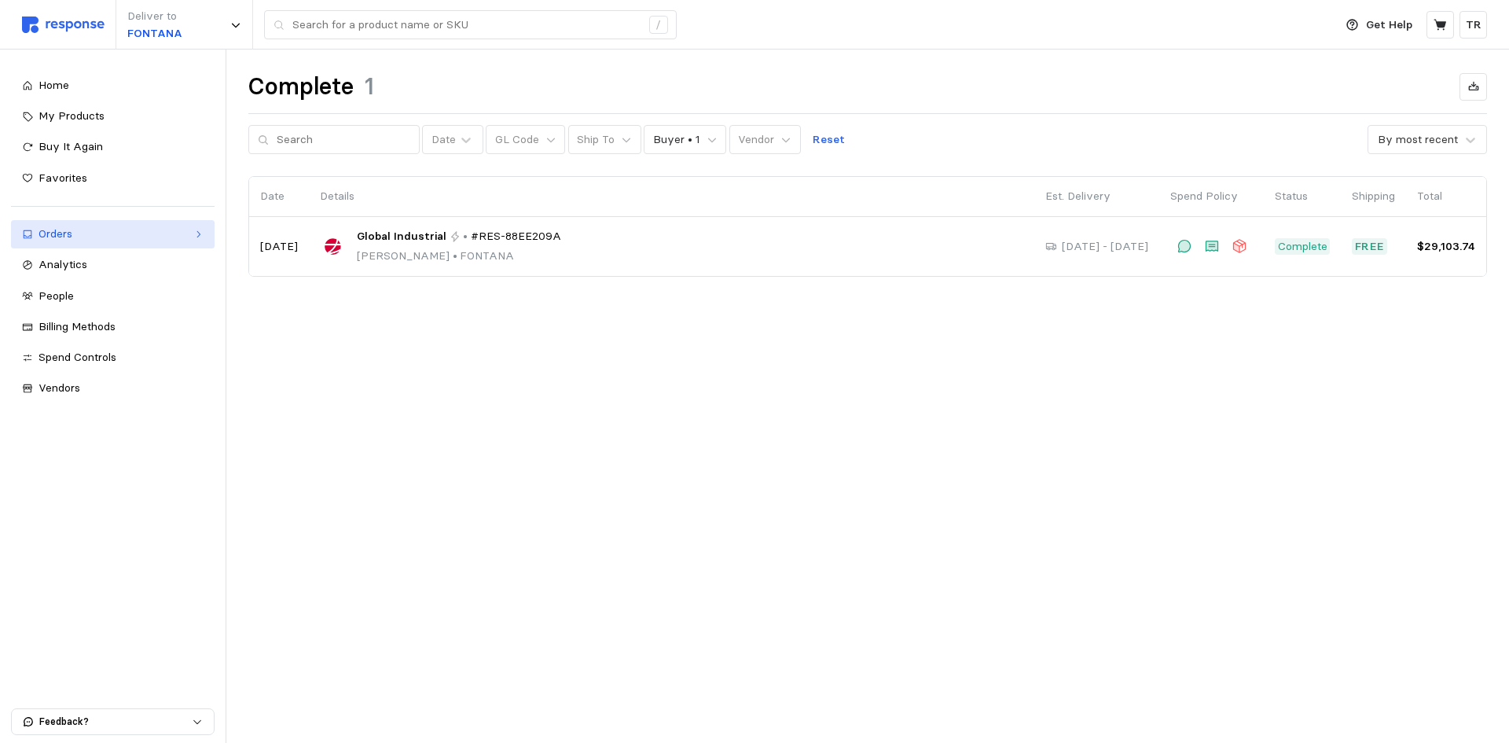
click at [189, 236] on link "Orders" at bounding box center [113, 234] width 204 height 28
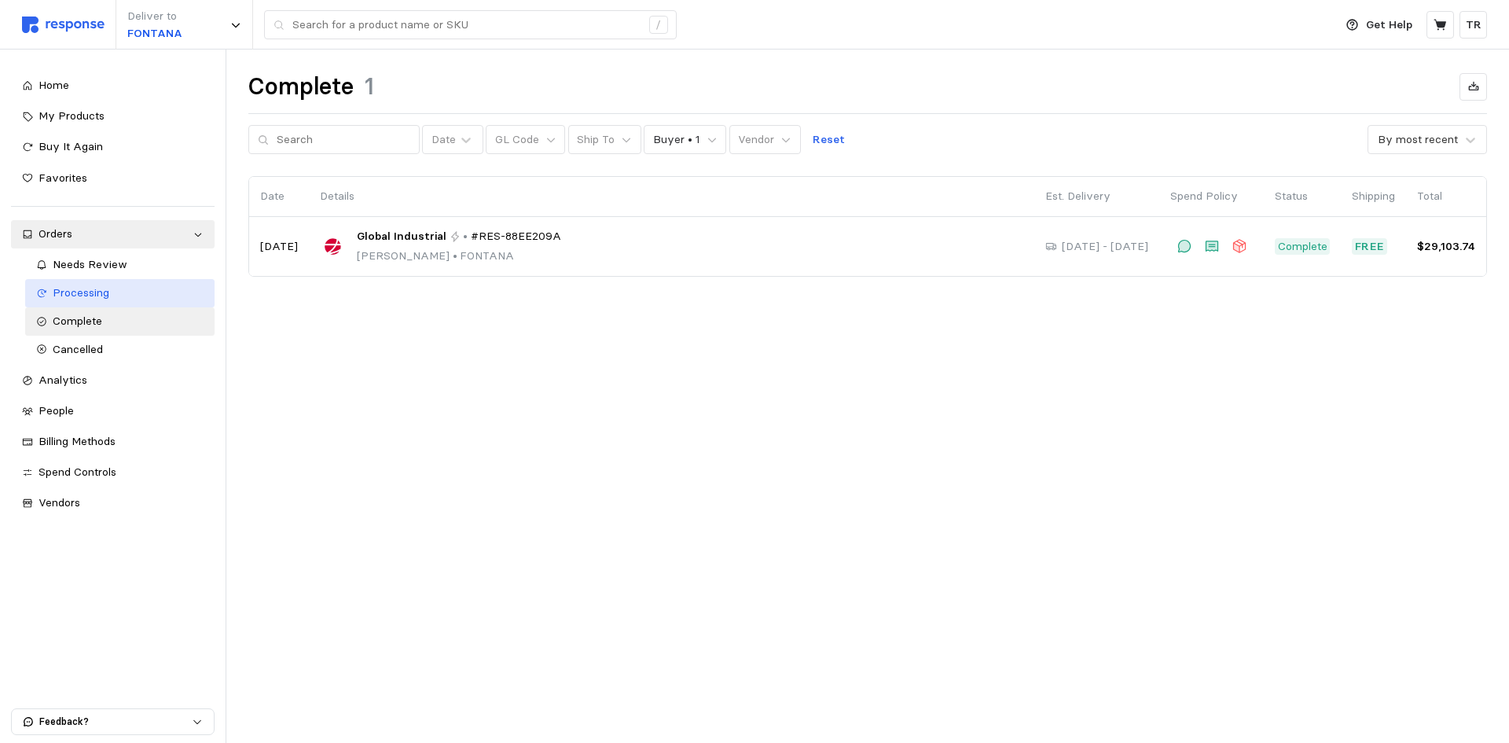
click at [104, 301] on div "Processing" at bounding box center [129, 293] width 152 height 17
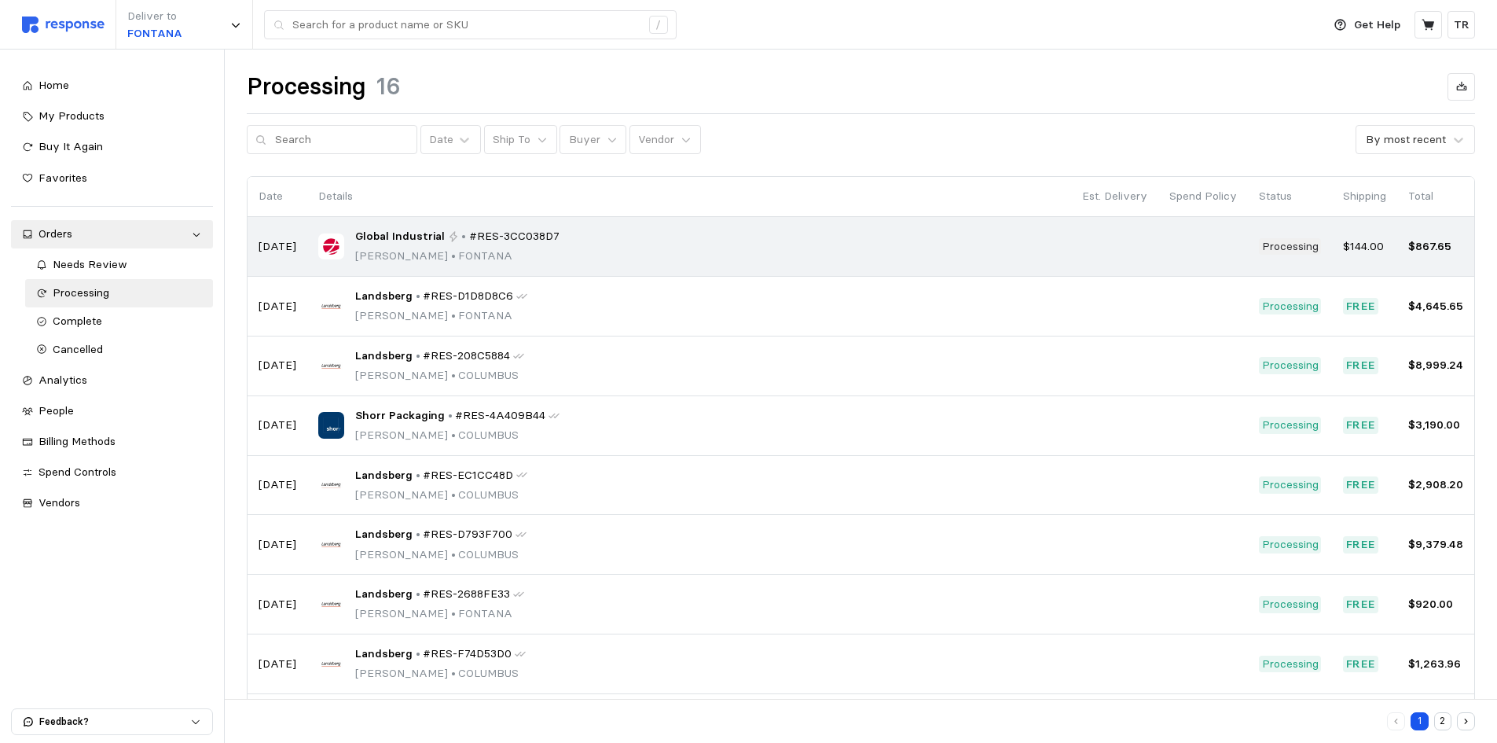
click at [469, 238] on span "#RES-3CC038D7" at bounding box center [514, 236] width 90 height 17
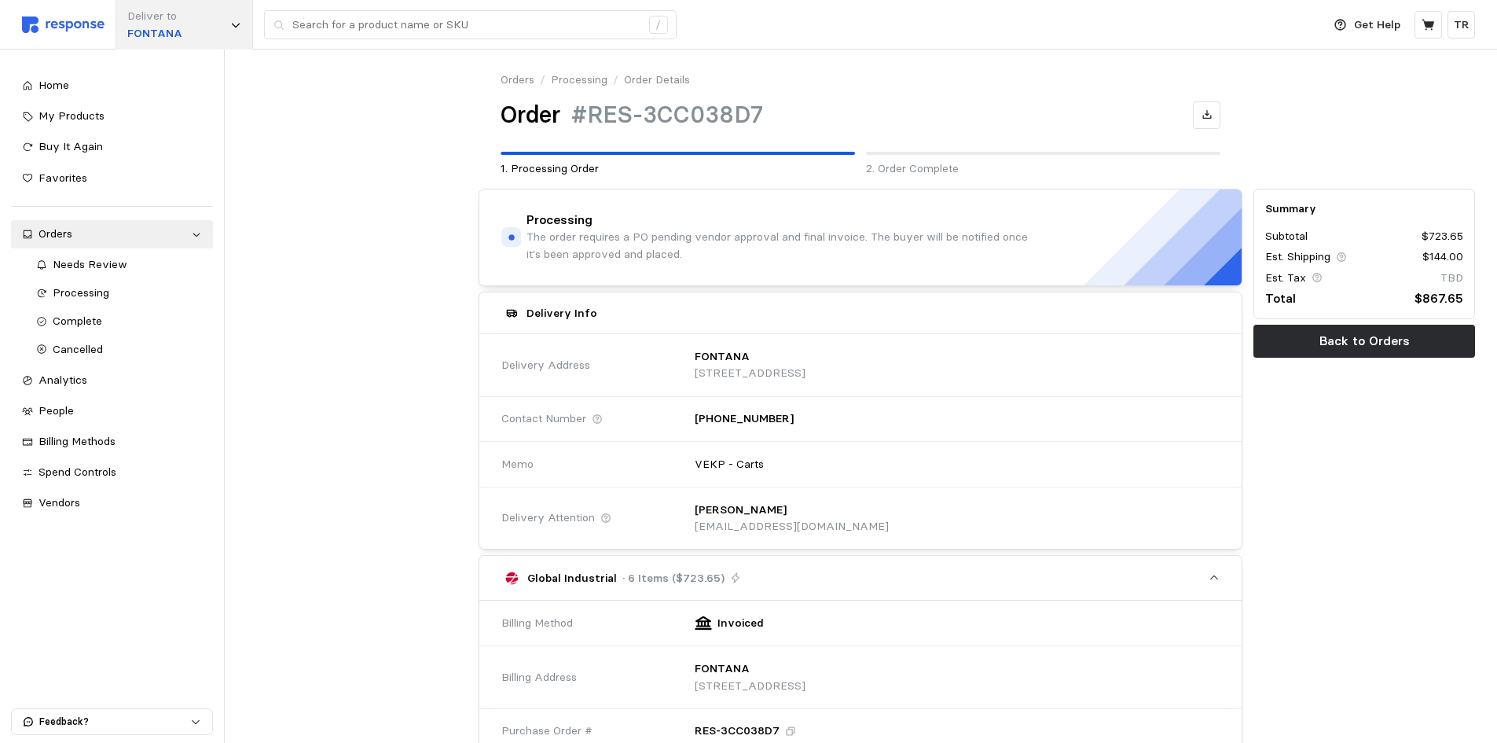
click at [239, 27] on icon at bounding box center [235, 25] width 11 height 11
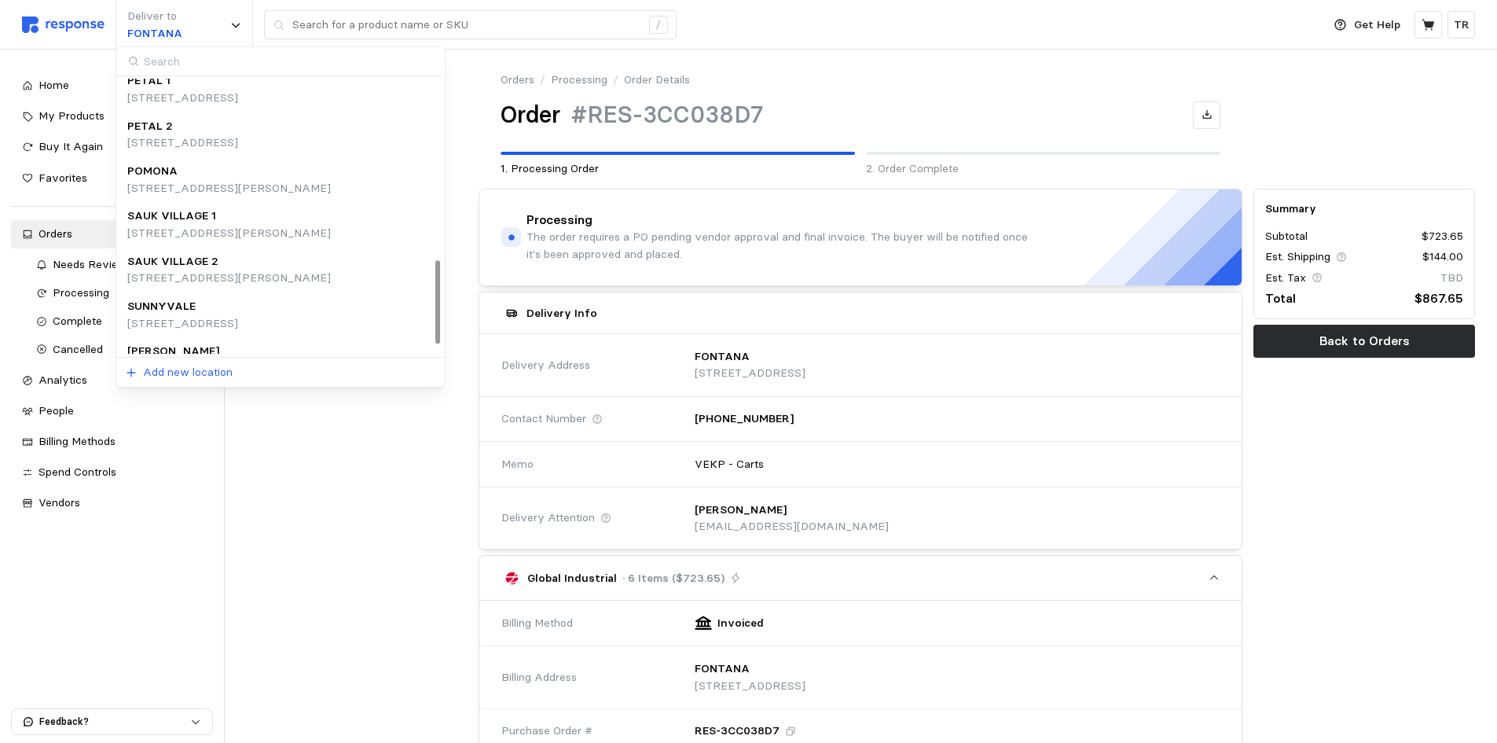
scroll to position [627, 0]
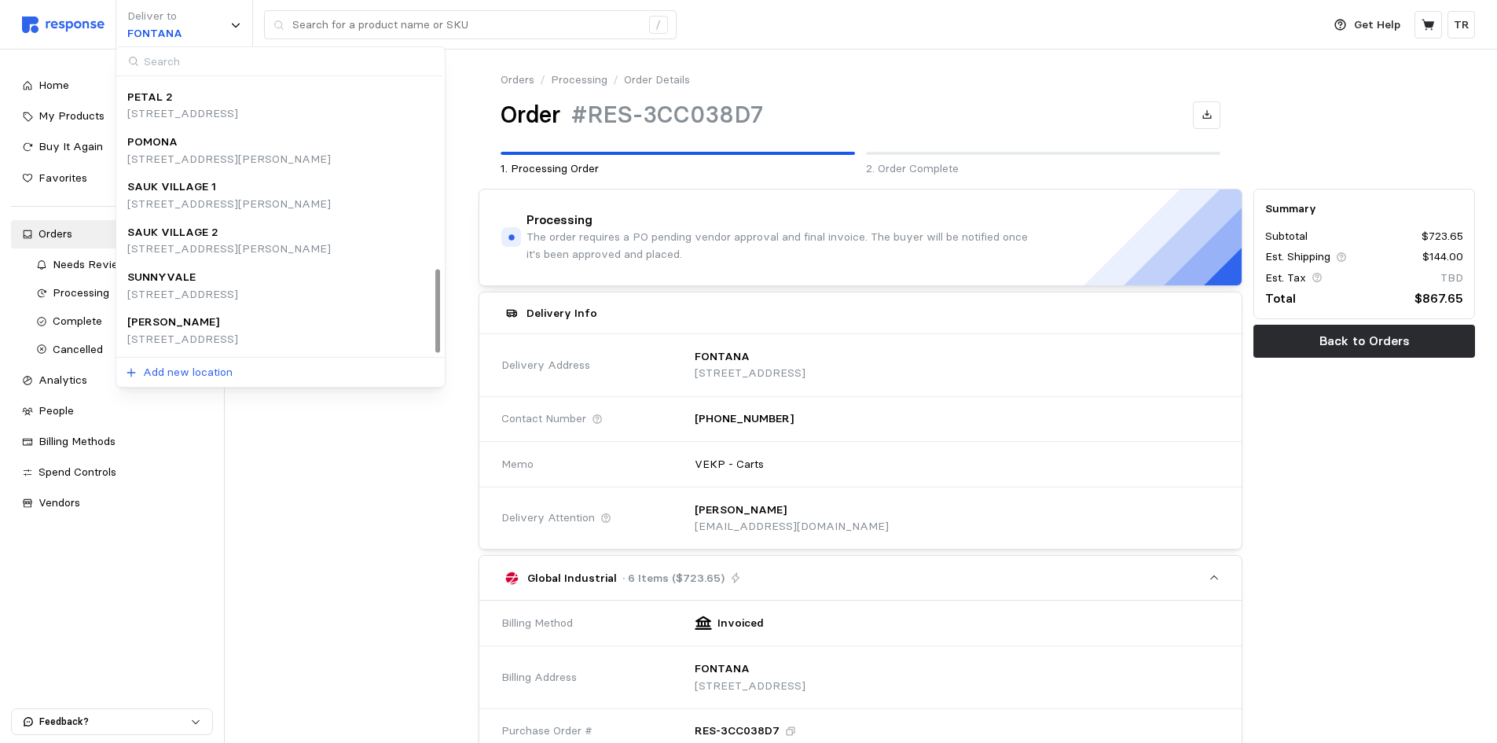
click at [213, 201] on p "[STREET_ADDRESS][PERSON_NAME]" at bounding box center [229, 204] width 204 height 17
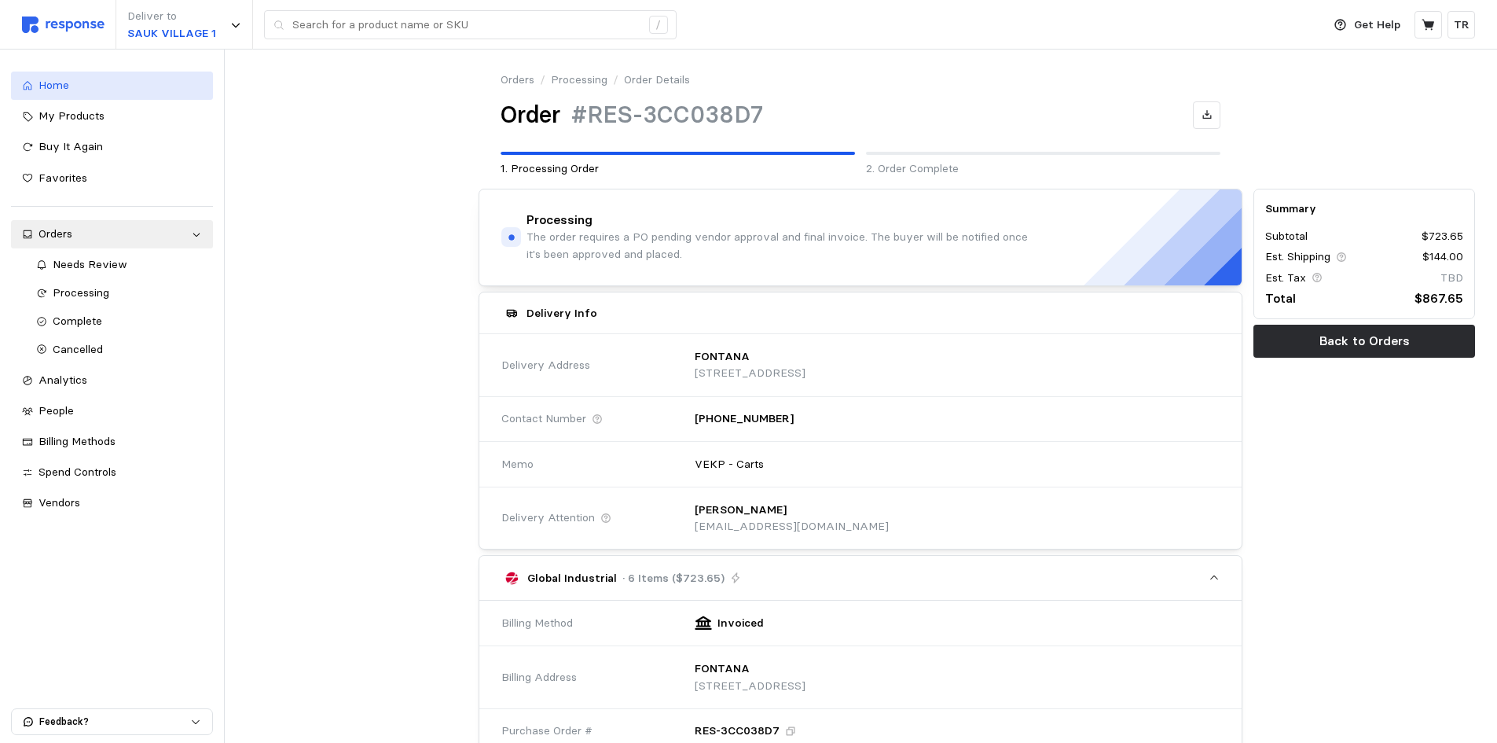
click at [86, 89] on div "Home" at bounding box center [120, 85] width 163 height 17
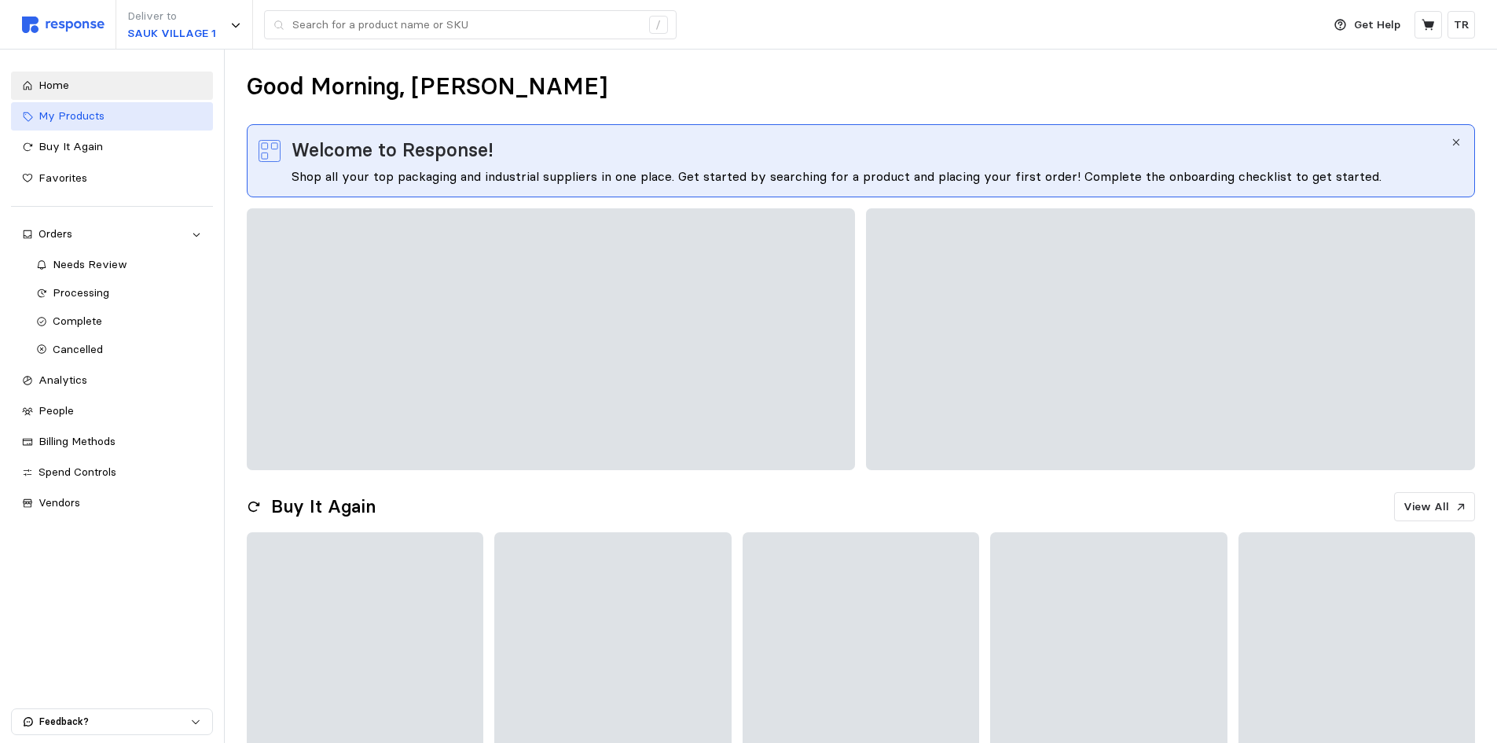
click at [92, 114] on span "My Products" at bounding box center [72, 115] width 66 height 14
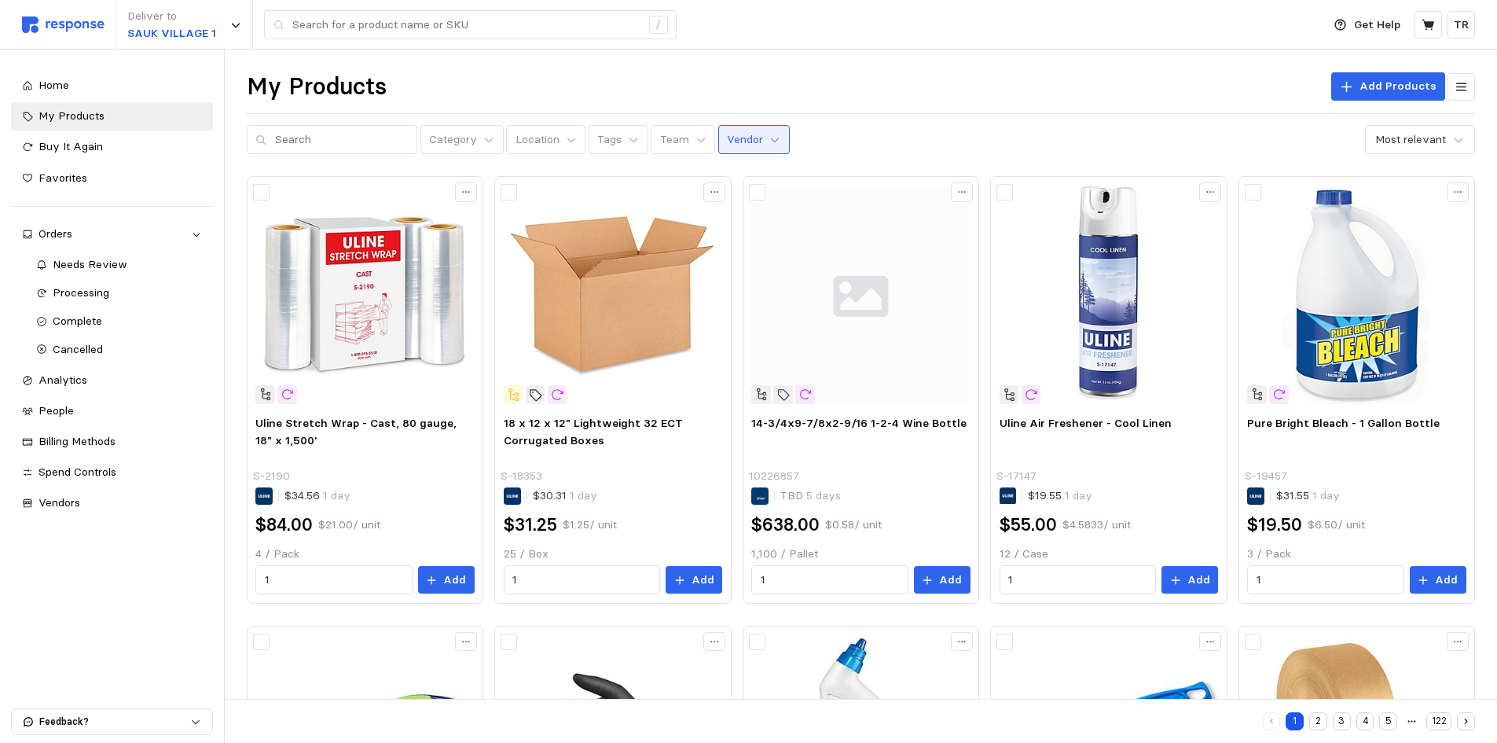
click at [770, 135] on icon at bounding box center [775, 139] width 11 height 11
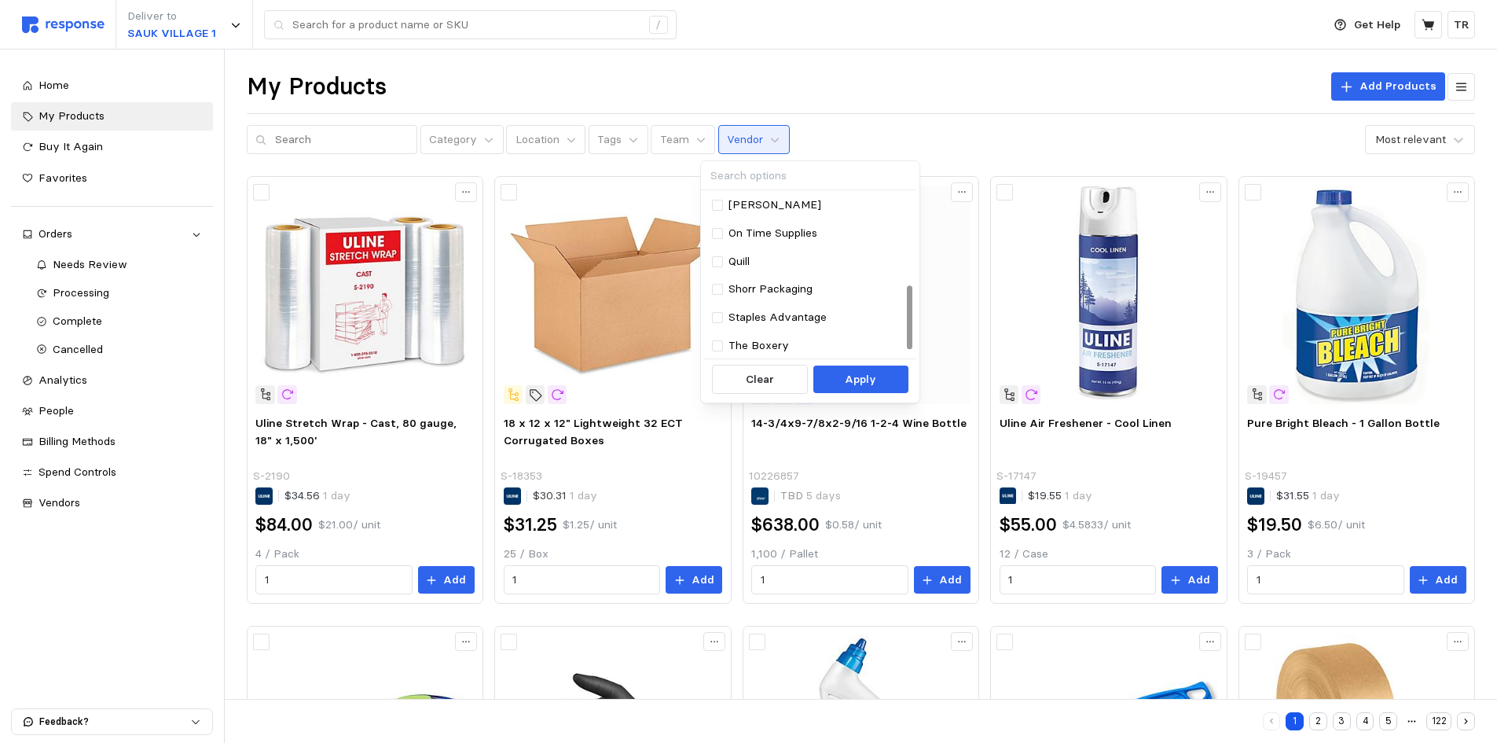
scroll to position [236, 0]
click at [765, 326] on div "ULINE" at bounding box center [808, 336] width 211 height 28
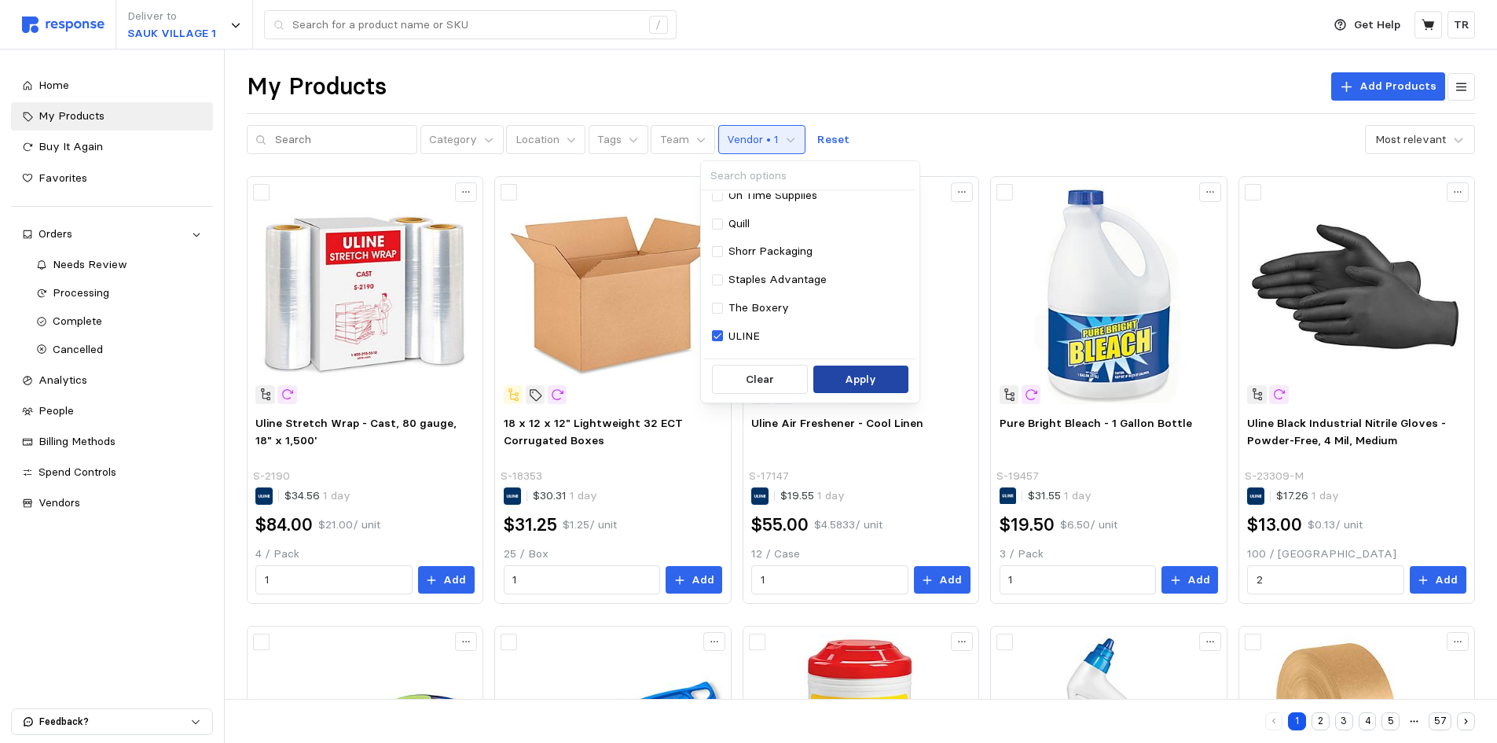
click at [856, 376] on p "Apply" at bounding box center [860, 379] width 31 height 17
